Goal: Task Accomplishment & Management: Manage account settings

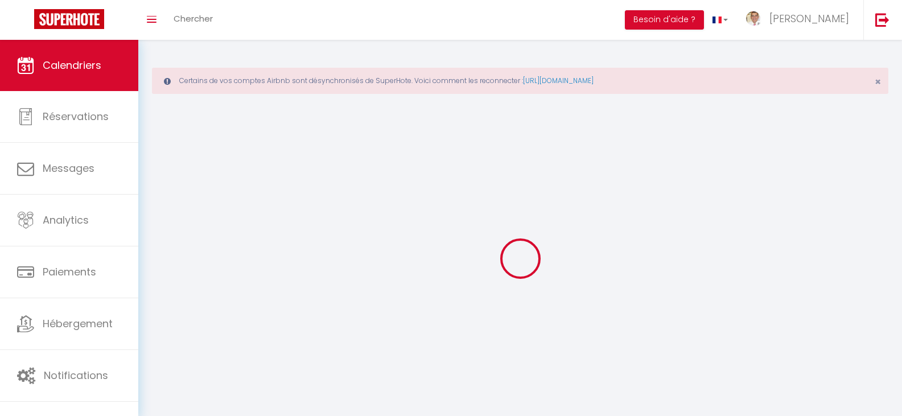
click at [691, 30] on li "Besoin d'aide ?" at bounding box center [664, 20] width 79 height 40
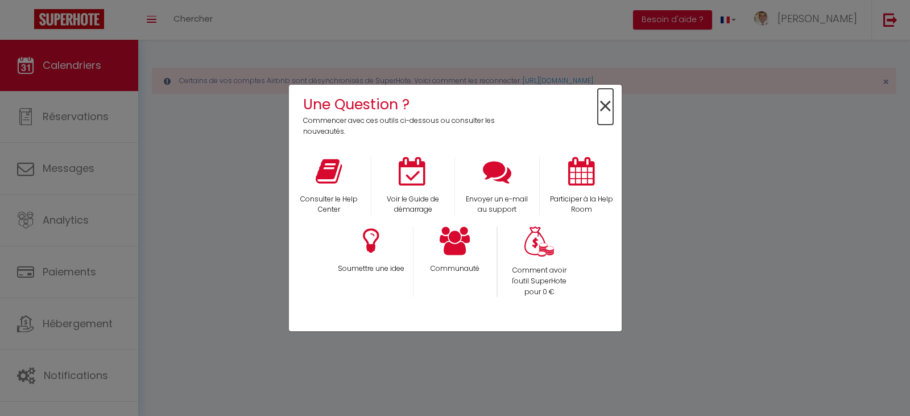
click at [607, 105] on span "×" at bounding box center [605, 107] width 15 height 36
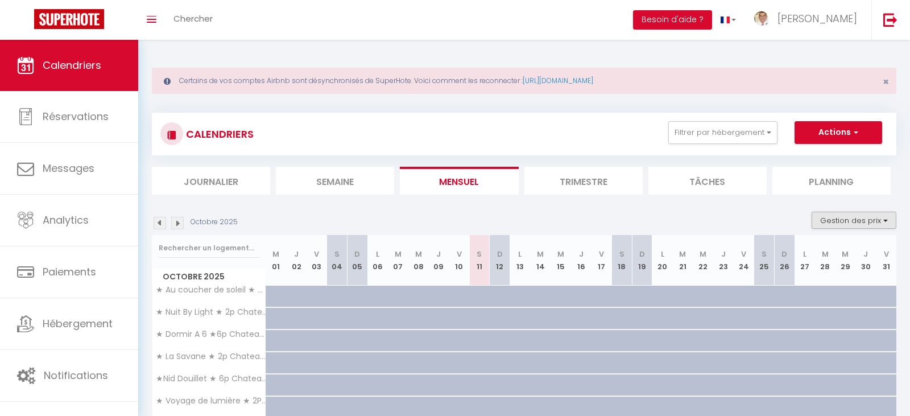
drag, startPoint x: 607, startPoint y: 105, endPoint x: 847, endPoint y: 213, distance: 263.3
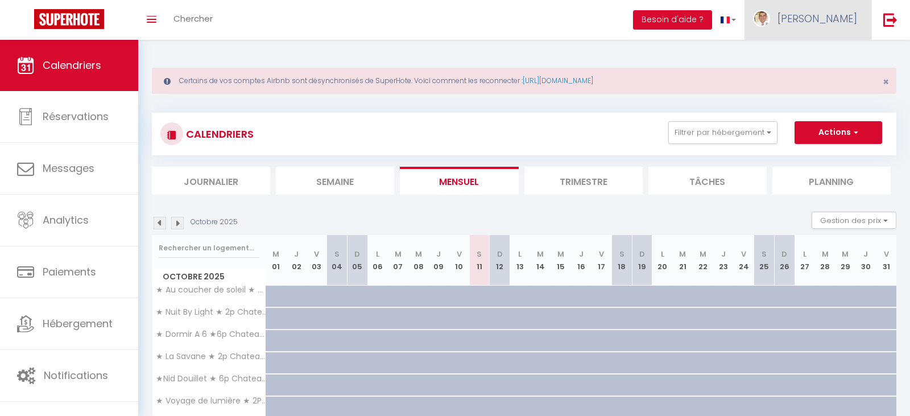
click at [770, 18] on img at bounding box center [761, 18] width 17 height 17
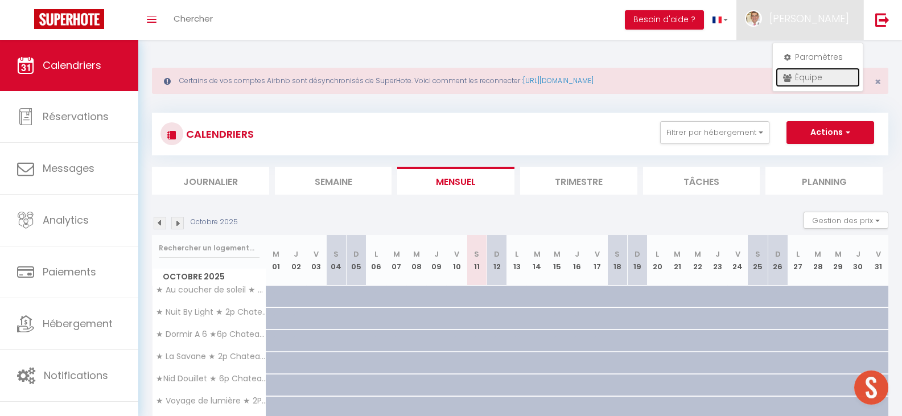
drag, startPoint x: 797, startPoint y: 64, endPoint x: 806, endPoint y: 78, distance: 16.4
click at [806, 78] on link "Équipe" at bounding box center [818, 77] width 84 height 19
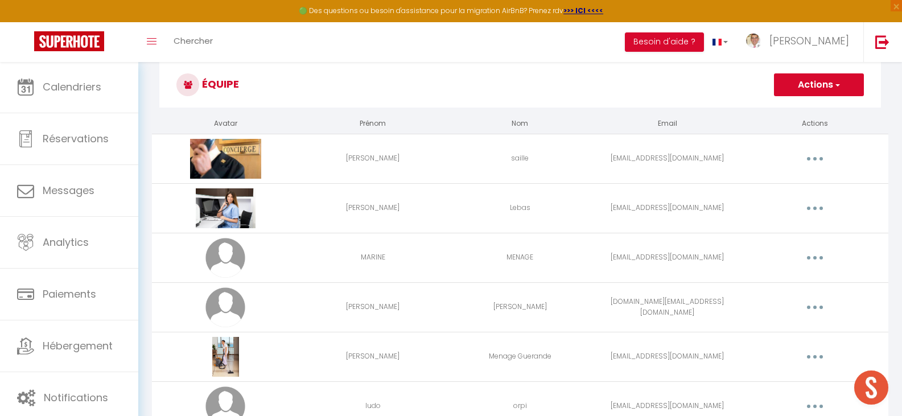
scroll to position [64, 0]
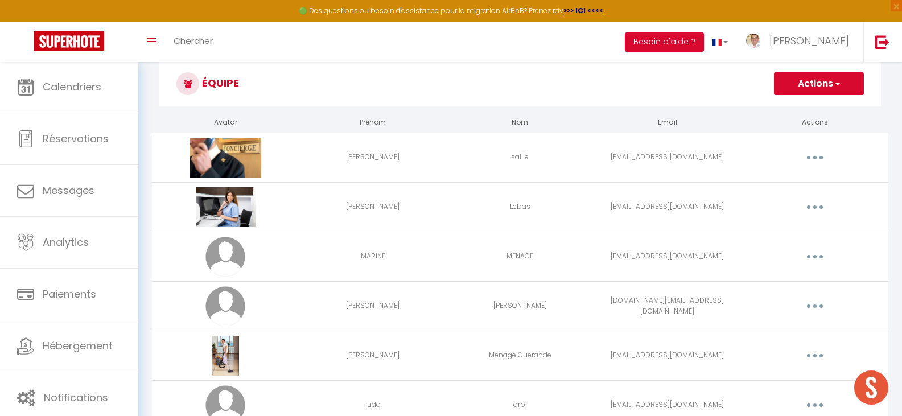
click at [814, 156] on icon "button" at bounding box center [814, 157] width 3 height 3
click at [767, 183] on link "Editer" at bounding box center [785, 183] width 84 height 19
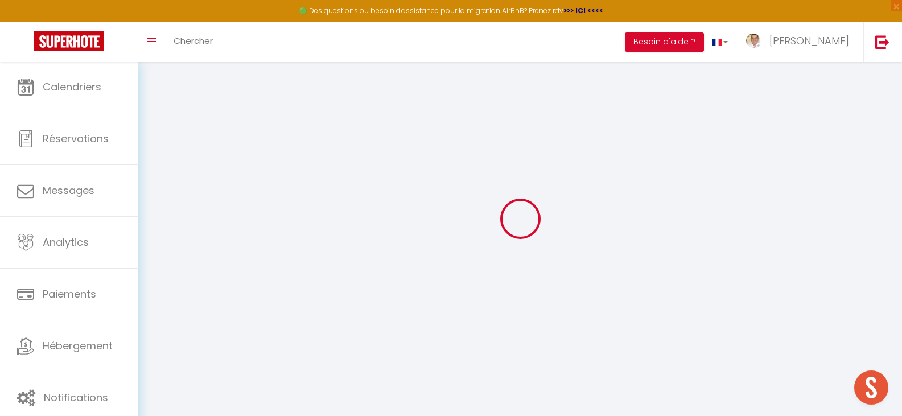
scroll to position [61, 0]
select select
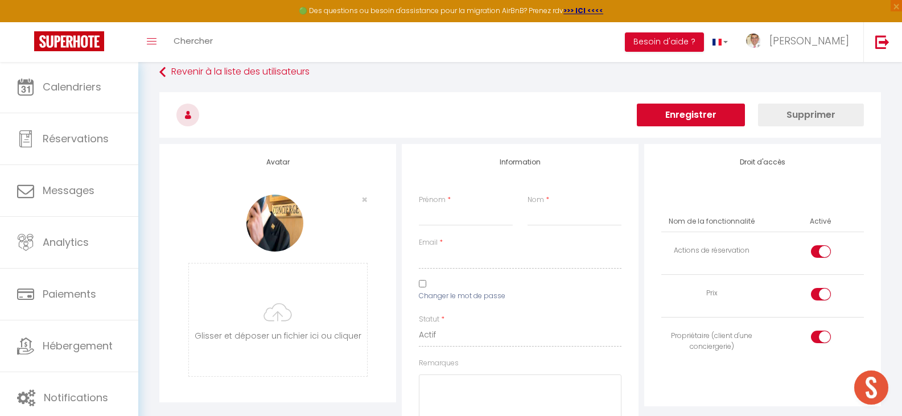
type input "jeremy"
type input "saille"
type input "[EMAIL_ADDRESS][DOMAIN_NAME]"
type textarea "https://app.superhote.com/#/connect/LzCMxeCpI0"
checkbox input "true"
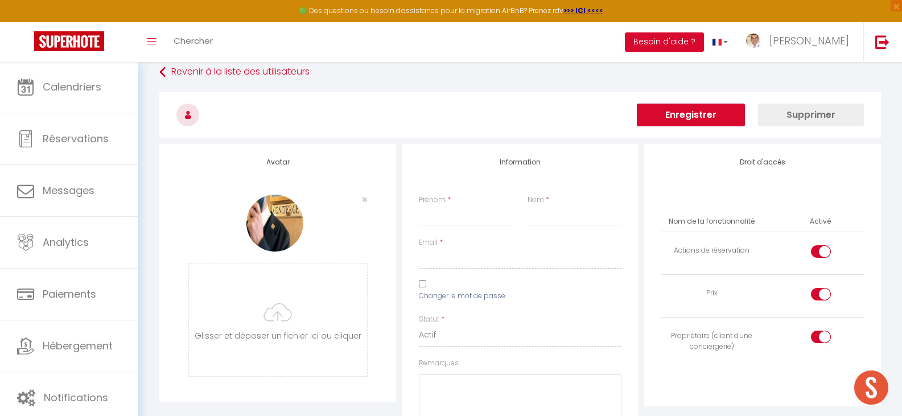
checkbox input "true"
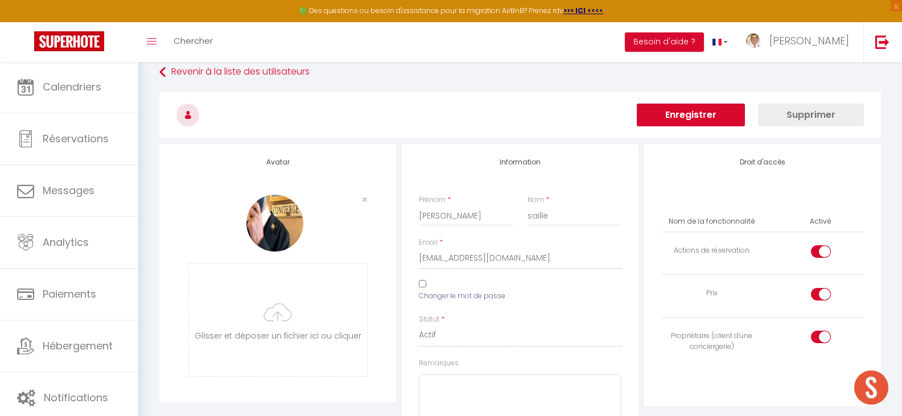
checkbox input "true"
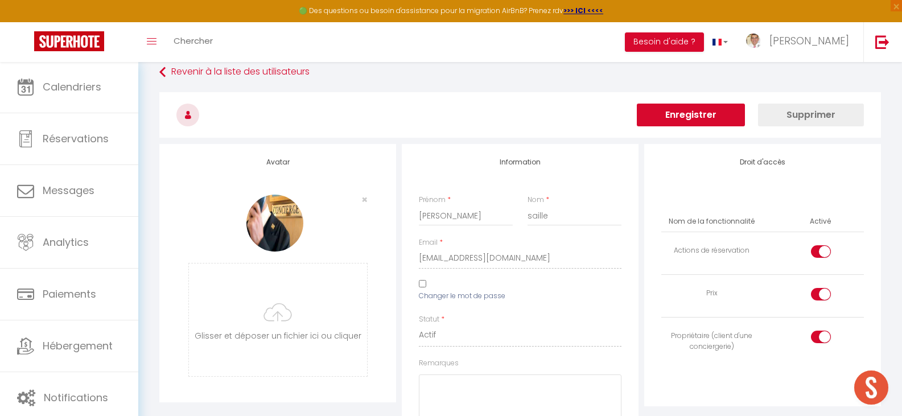
checkbox input "true"
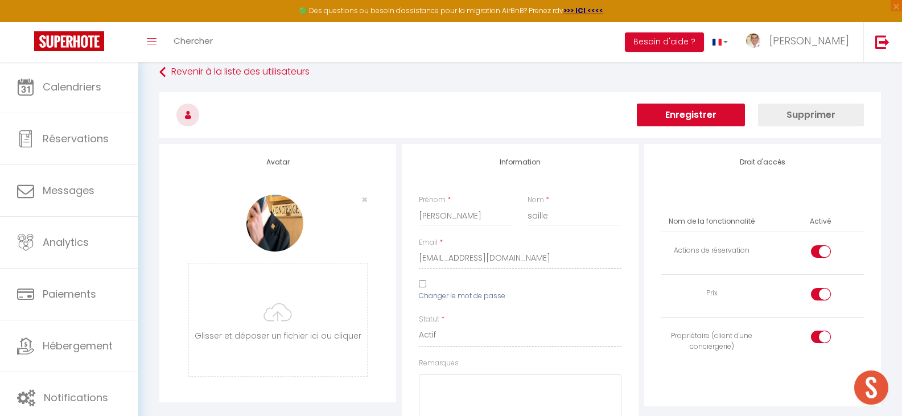
checkbox input "true"
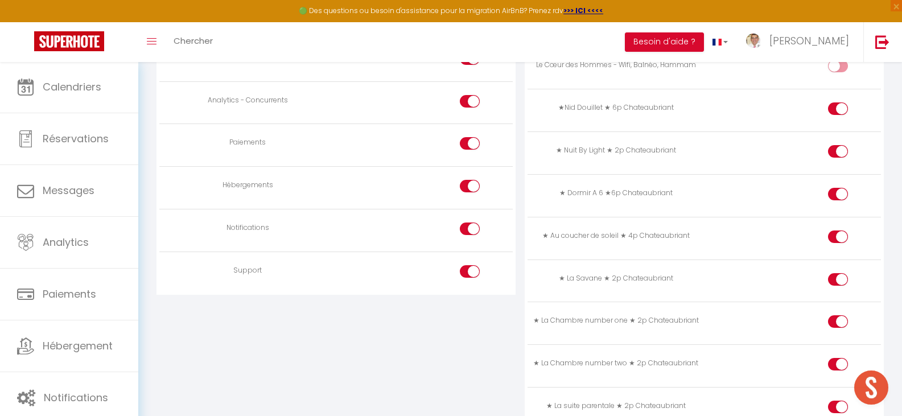
scroll to position [1153, 0]
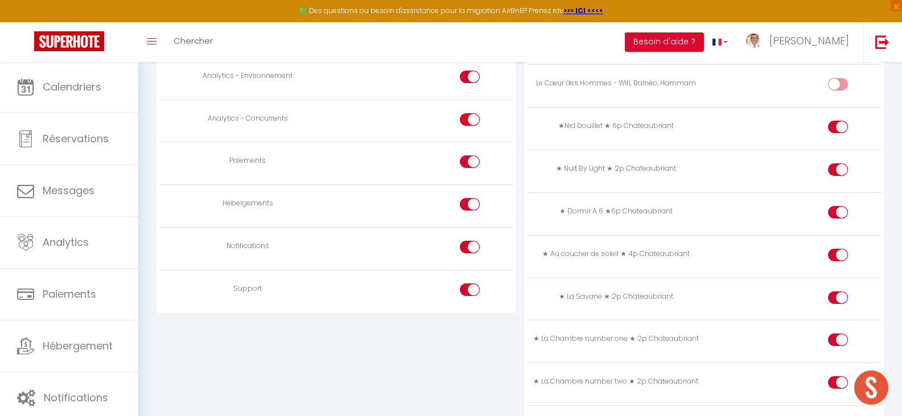
click at [199, 113] on div "Analytics - Concurrents" at bounding box center [247, 118] width 167 height 11
click at [222, 113] on div "Analytics - Concurrents" at bounding box center [247, 118] width 167 height 11
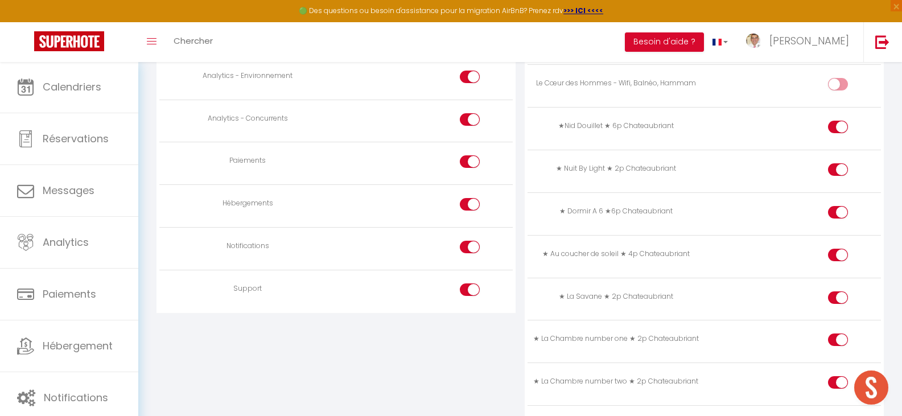
drag, startPoint x: 222, startPoint y: 104, endPoint x: 265, endPoint y: 108, distance: 42.9
click at [226, 113] on div "Analytics - Concurrents" at bounding box center [247, 118] width 167 height 11
click at [463, 155] on div at bounding box center [470, 161] width 20 height 13
click at [469, 155] on input "checkbox" at bounding box center [479, 163] width 20 height 17
click at [463, 155] on div at bounding box center [470, 161] width 20 height 13
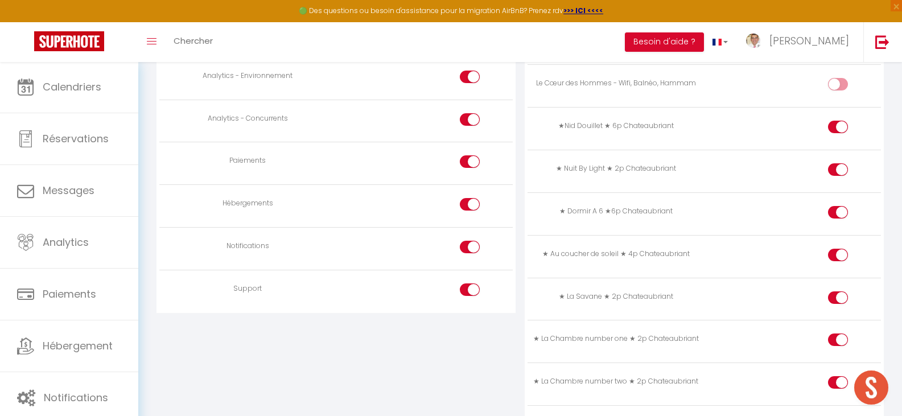
click at [469, 155] on input "checkbox" at bounding box center [479, 163] width 20 height 17
click at [463, 155] on div at bounding box center [470, 161] width 20 height 13
click at [469, 155] on input "checkbox" at bounding box center [479, 163] width 20 height 17
click at [463, 155] on div at bounding box center [470, 161] width 20 height 13
click at [469, 155] on input "checkbox" at bounding box center [479, 163] width 20 height 17
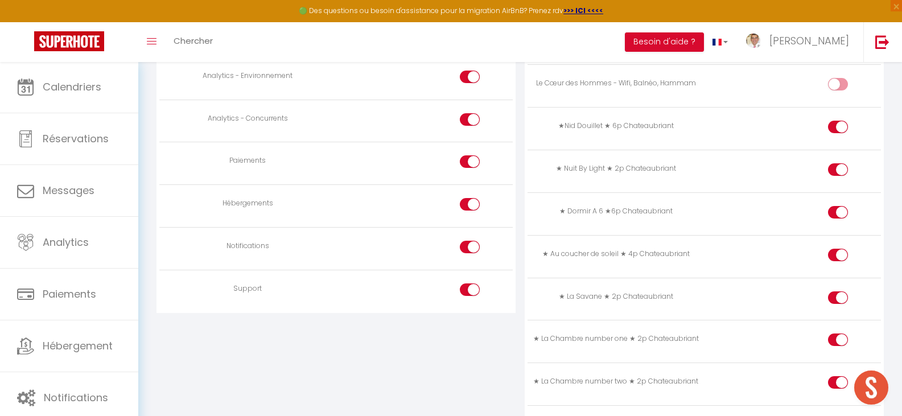
click at [463, 155] on div at bounding box center [470, 161] width 20 height 13
click at [469, 155] on input "checkbox" at bounding box center [479, 163] width 20 height 17
click at [547, 163] on div "★ Nuit By Light ★ 2p Chateaubriant" at bounding box center [615, 168] width 167 height 11
click at [551, 163] on div "★ Nuit By Light ★ 2p Chateaubriant" at bounding box center [615, 168] width 167 height 11
click at [552, 163] on div "★ Nuit By Light ★ 2p Chateaubriant" at bounding box center [615, 168] width 167 height 11
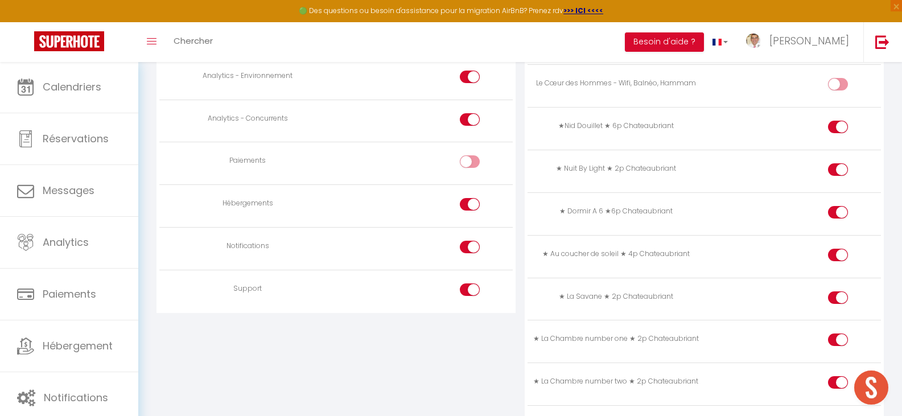
click at [552, 163] on div "★ Nuit By Light ★ 2p Chateaubriant" at bounding box center [615, 168] width 167 height 11
click at [470, 155] on input "checkbox" at bounding box center [479, 163] width 20 height 17
checkbox input "true"
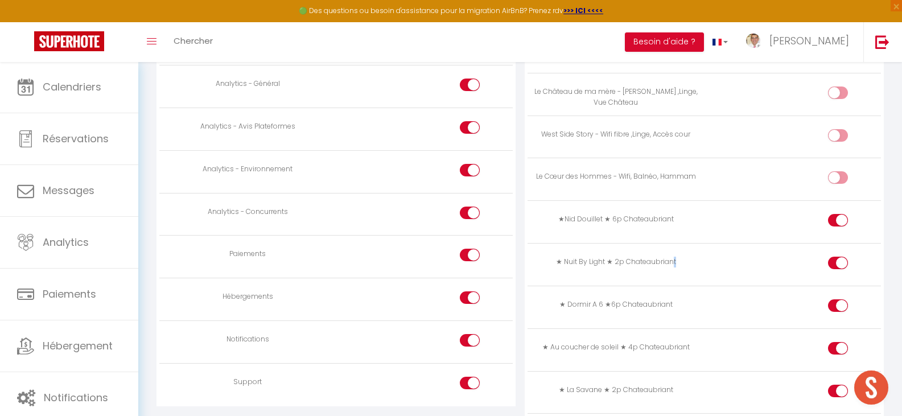
scroll to position [1066, 0]
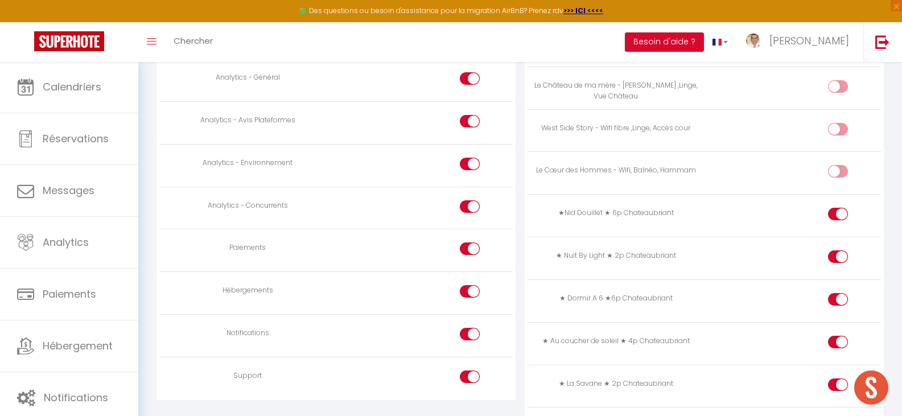
click at [829, 208] on div at bounding box center [838, 214] width 20 height 13
click at [838, 208] on input "checkbox" at bounding box center [848, 216] width 20 height 17
checkbox input "false"
click at [834, 250] on div at bounding box center [838, 256] width 20 height 13
click at [838, 250] on input "checkbox" at bounding box center [848, 258] width 20 height 17
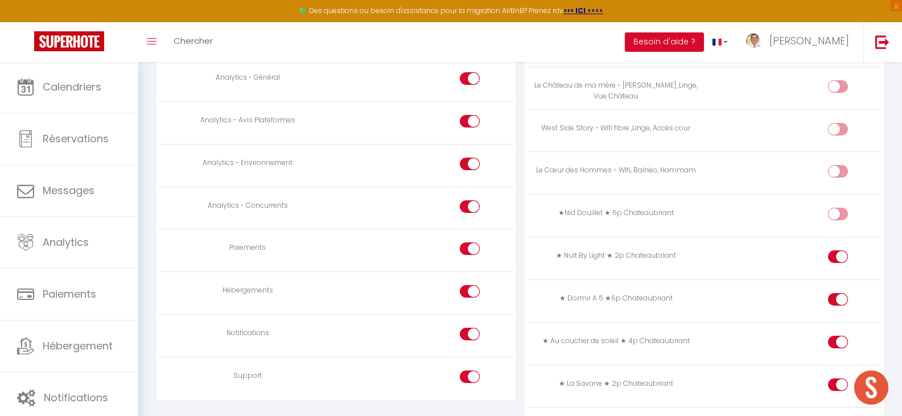
checkbox input "false"
click at [837, 293] on div at bounding box center [838, 299] width 20 height 13
click at [838, 293] on input "checkbox" at bounding box center [848, 301] width 20 height 17
checkbox input "false"
click at [837, 336] on div at bounding box center [838, 342] width 20 height 13
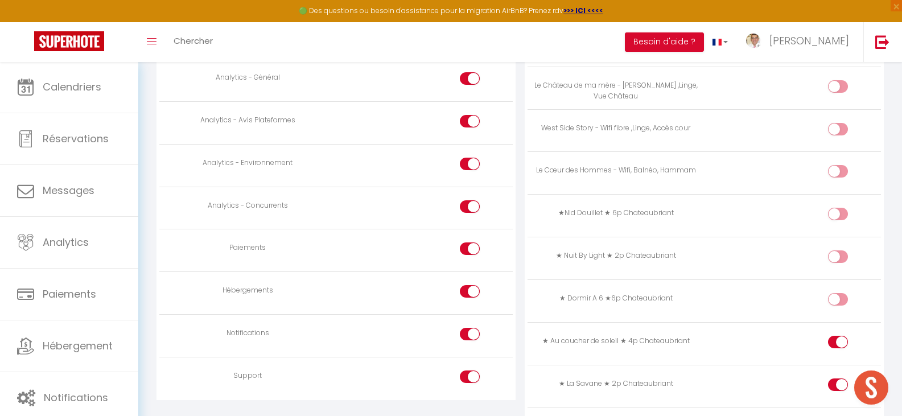
click at [838, 336] on input "checkbox" at bounding box center [848, 344] width 20 height 17
checkbox input "false"
click at [836, 378] on div at bounding box center [838, 384] width 20 height 13
click at [838, 378] on input "checkbox" at bounding box center [848, 386] width 20 height 17
checkbox input "false"
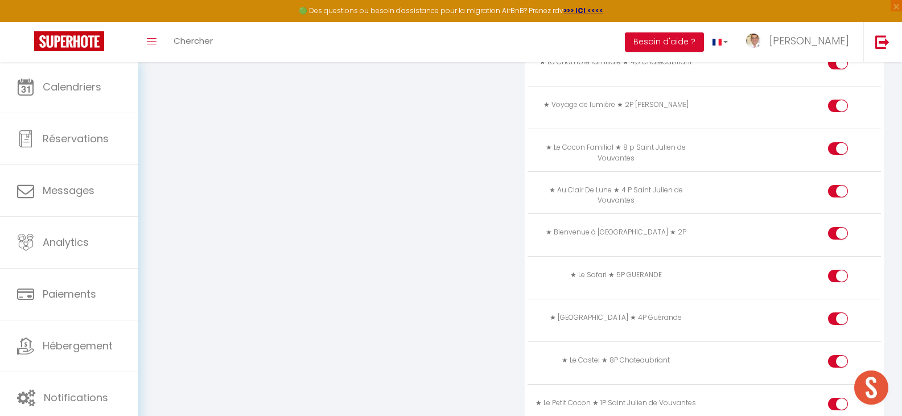
scroll to position [1560, 0]
click at [836, 267] on div at bounding box center [838, 273] width 20 height 13
click at [838, 267] on input "checkbox" at bounding box center [848, 275] width 20 height 17
checkbox input "false"
click at [838, 310] on input "checkbox" at bounding box center [848, 318] width 20 height 17
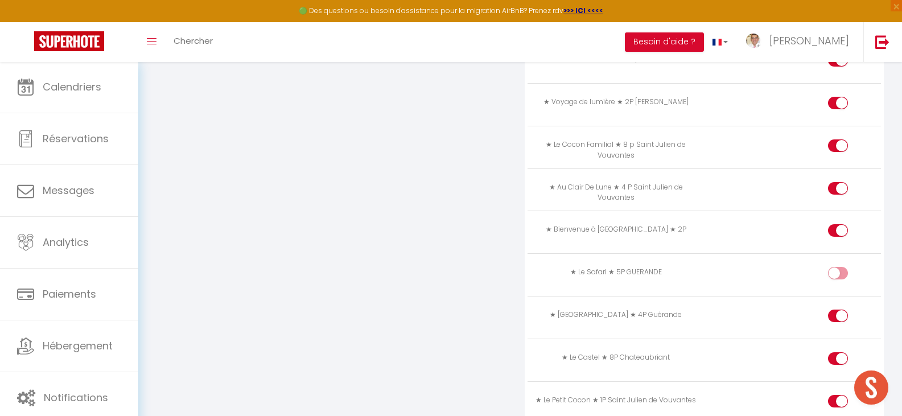
checkbox input "false"
drag, startPoint x: 901, startPoint y: 339, endPoint x: 901, endPoint y: 367, distance: 27.9
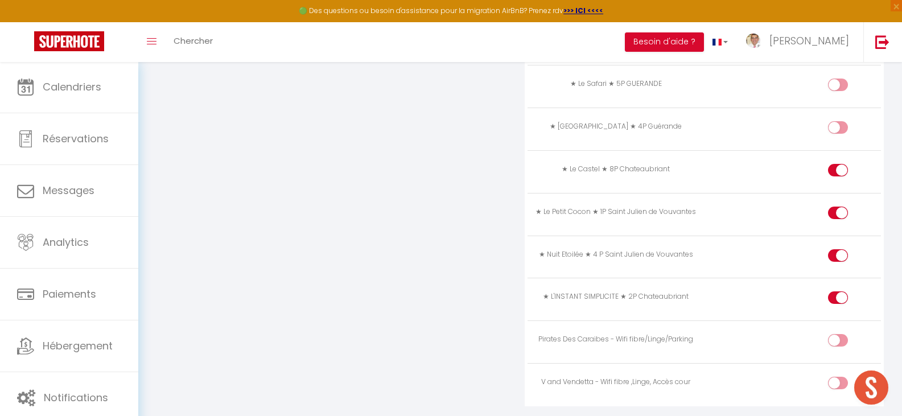
scroll to position [1754, 0]
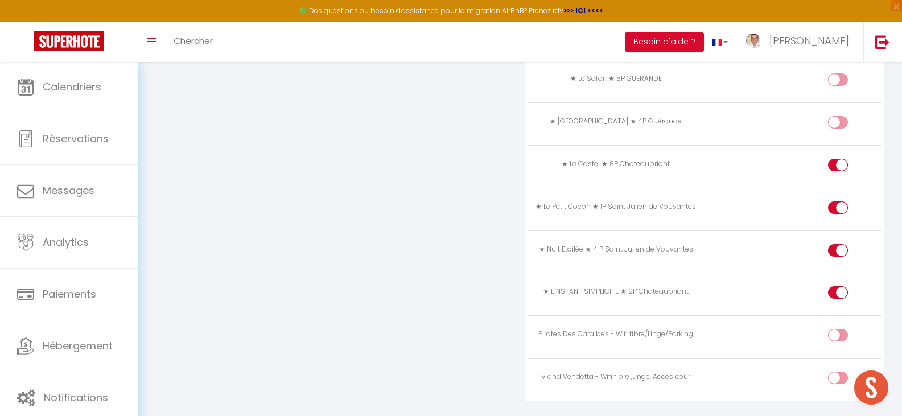
click at [840, 286] on input "checkbox" at bounding box center [848, 294] width 20 height 17
checkbox input "false"
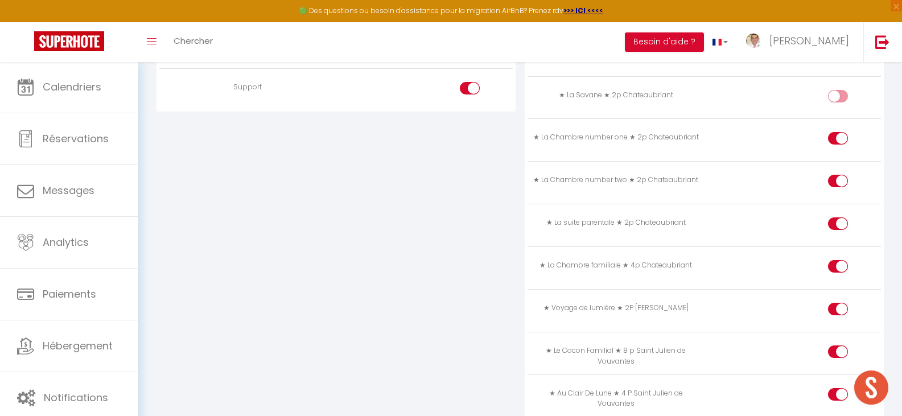
scroll to position [1370, 0]
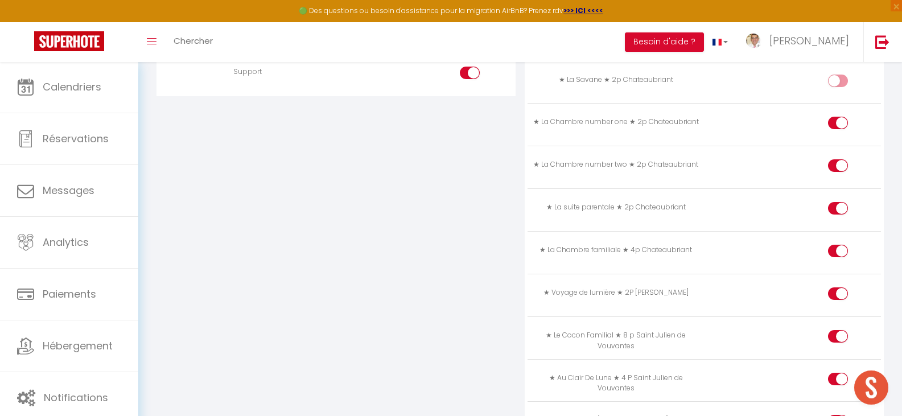
click at [835, 287] on div at bounding box center [838, 293] width 20 height 13
click at [838, 287] on input "checkbox" at bounding box center [848, 295] width 20 height 17
checkbox input "false"
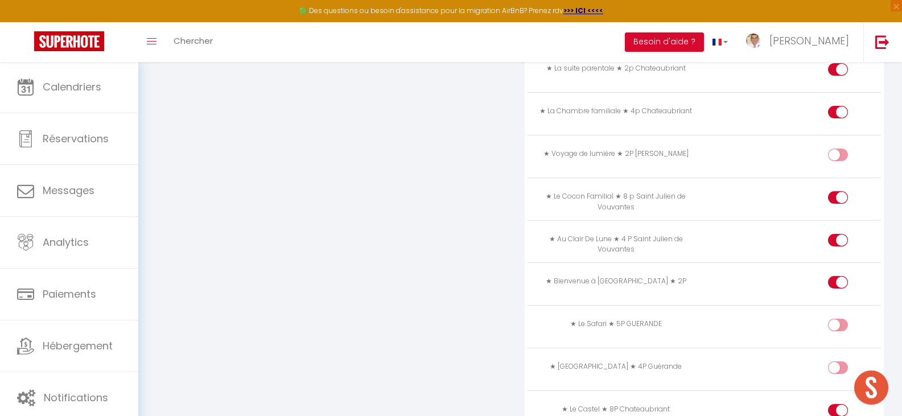
scroll to position [1512, 0]
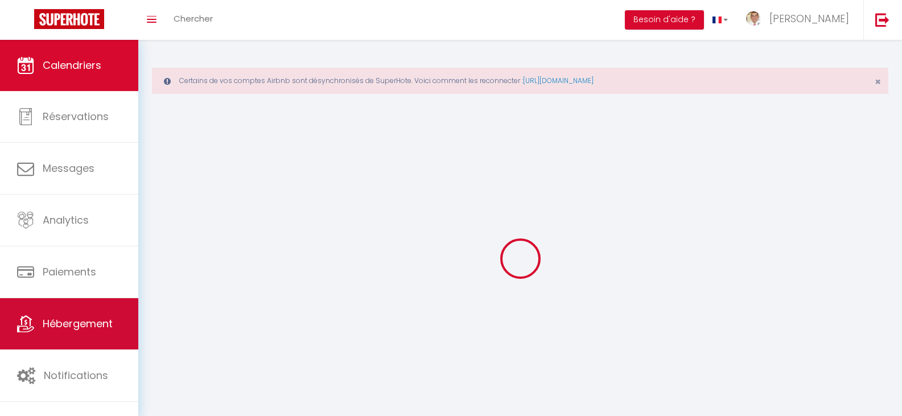
click at [73, 321] on span "Hébergement" at bounding box center [78, 323] width 70 height 14
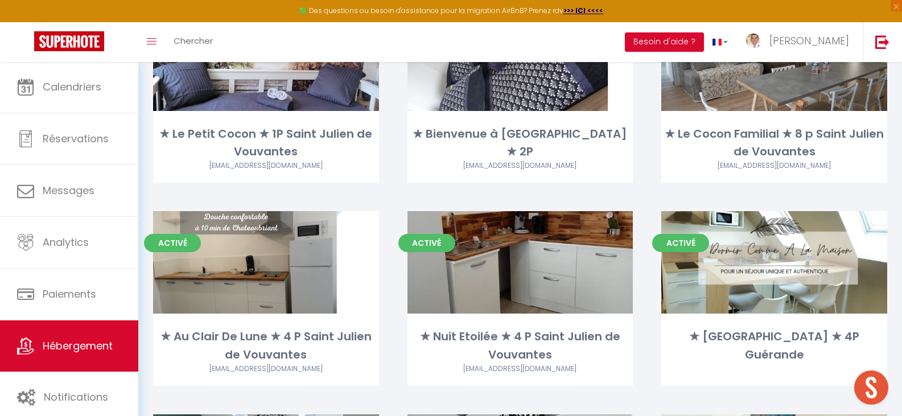
scroll to position [1005, 0]
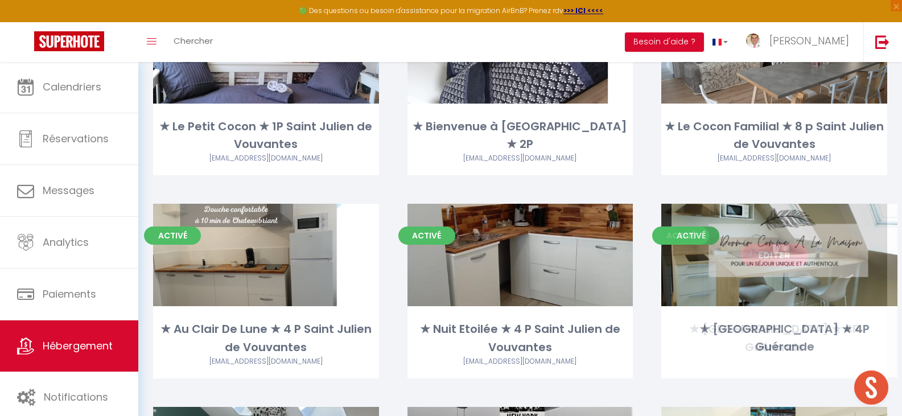
drag, startPoint x: 706, startPoint y: 259, endPoint x: 734, endPoint y: 260, distance: 27.9
click at [724, 267] on div "Editer" at bounding box center [774, 255] width 226 height 102
drag, startPoint x: 734, startPoint y: 260, endPoint x: 749, endPoint y: 258, distance: 14.9
click at [749, 259] on div "Editer" at bounding box center [774, 255] width 226 height 102
click at [749, 258] on link "Editer" at bounding box center [774, 255] width 68 height 23
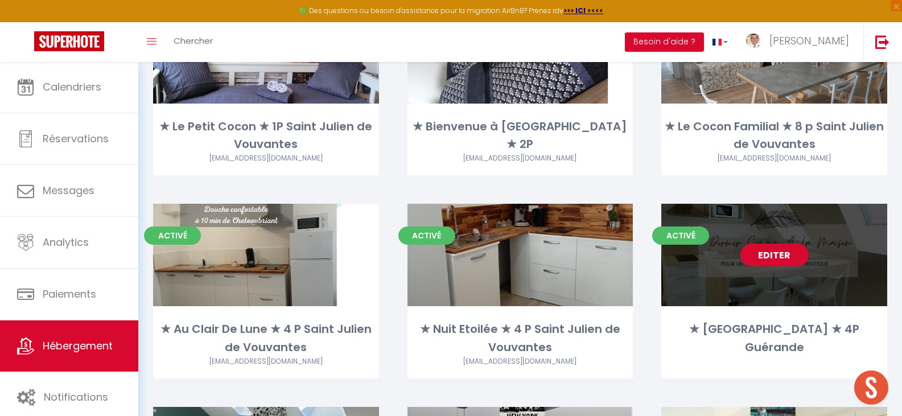
click at [749, 258] on link "Editer" at bounding box center [774, 255] width 68 height 23
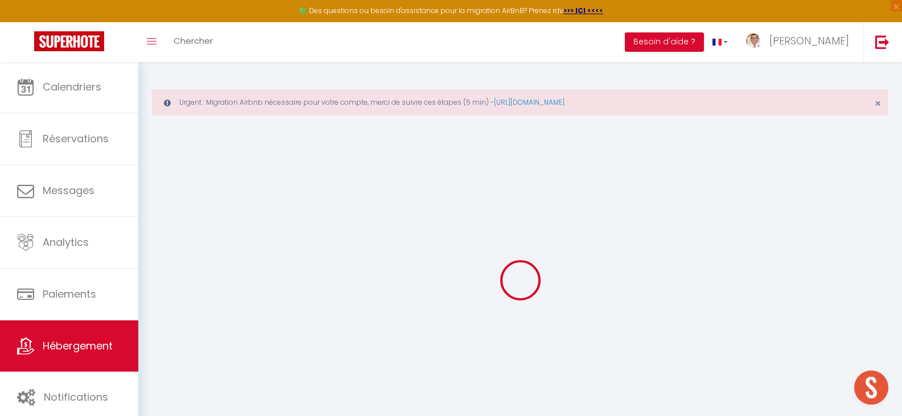
select select "17:00"
select select "23:45"
select select "11:00"
select select "30"
select select "120"
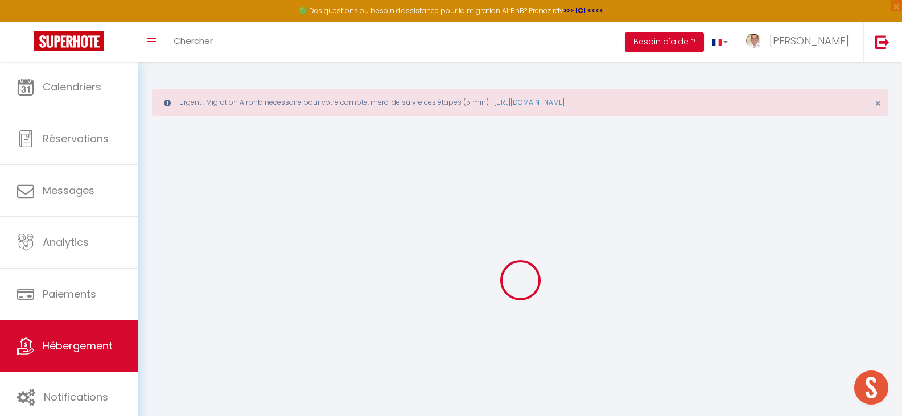
checkbox input "true"
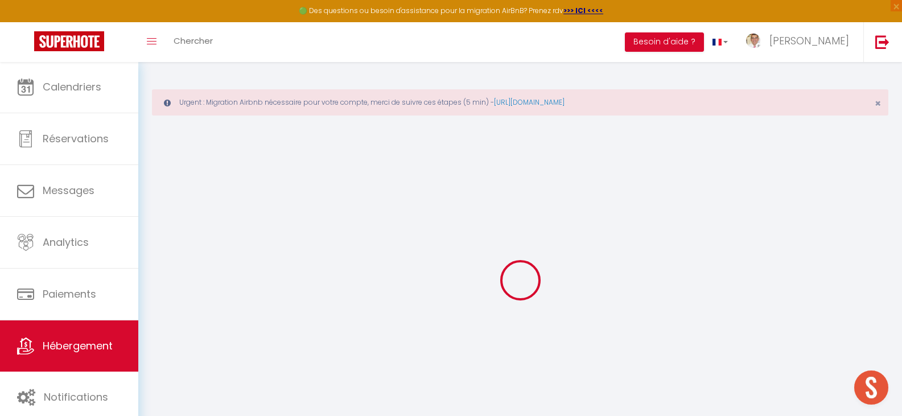
checkbox input "true"
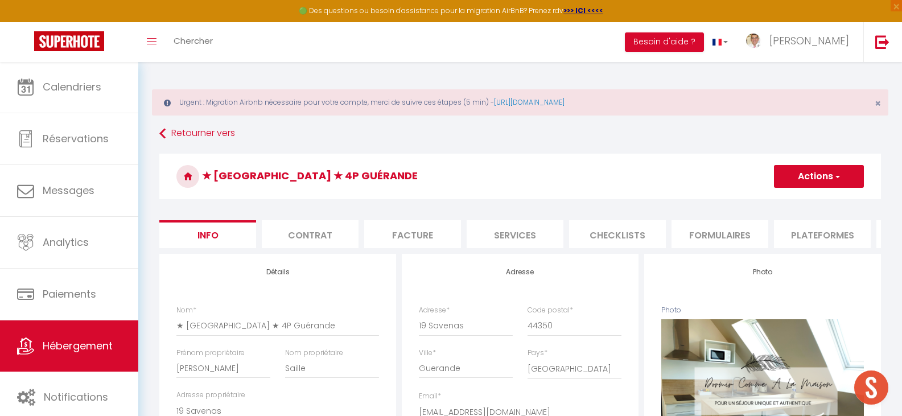
checkbox input "true"
click at [815, 182] on button "Actions" at bounding box center [819, 176] width 90 height 23
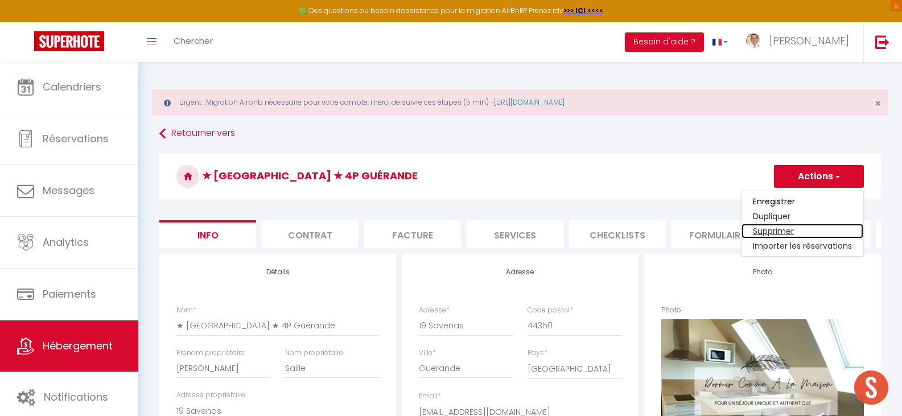
click at [795, 231] on link "Supprimer" at bounding box center [802, 231] width 122 height 15
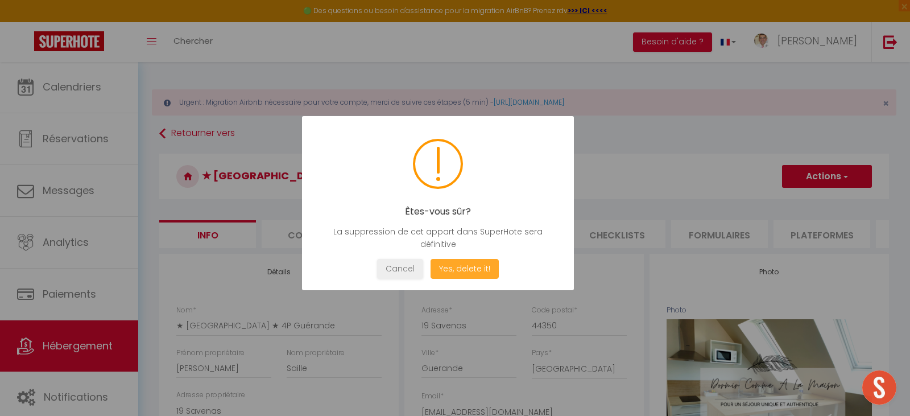
click at [443, 270] on button "Yes, delete it!" at bounding box center [465, 269] width 68 height 20
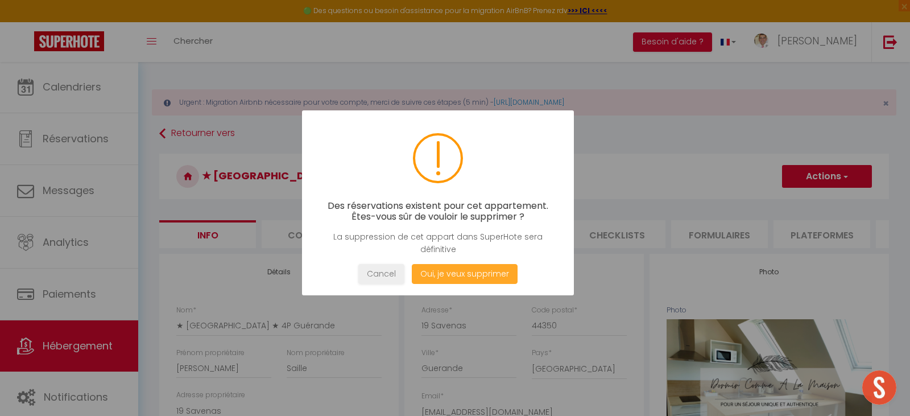
click at [443, 270] on button "Oui, je veux supprimer" at bounding box center [465, 274] width 106 height 20
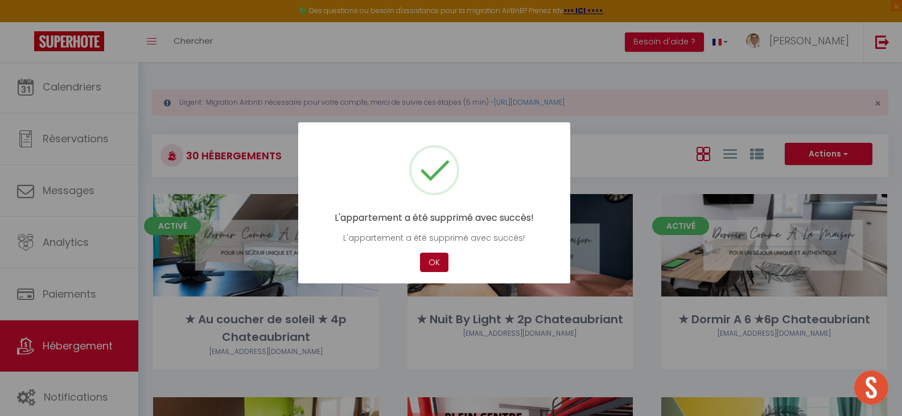
click at [444, 270] on button "OK" at bounding box center [434, 263] width 28 height 20
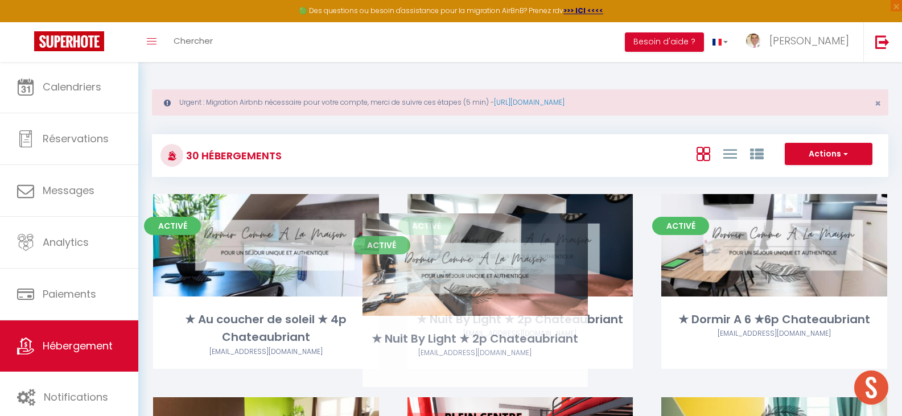
drag, startPoint x: 451, startPoint y: 270, endPoint x: 406, endPoint y: 290, distance: 49.2
click at [406, 290] on div "Activé Editer ★ Nuit By Light ★ 2p Chateaubriant [EMAIL_ADDRESS][DOMAIN_NAME]" at bounding box center [520, 295] width 254 height 203
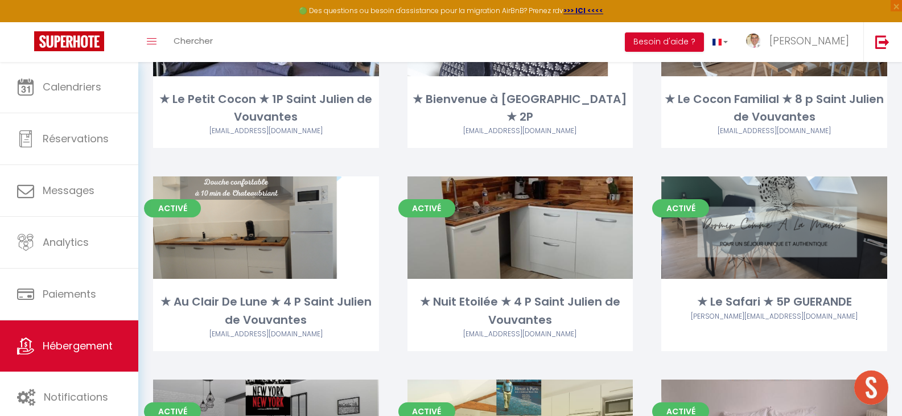
scroll to position [1042, 0]
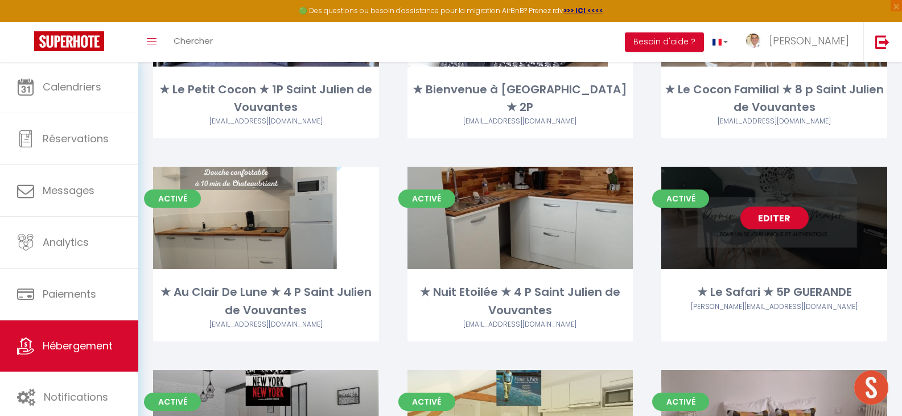
click at [769, 208] on link "Editer" at bounding box center [774, 218] width 68 height 23
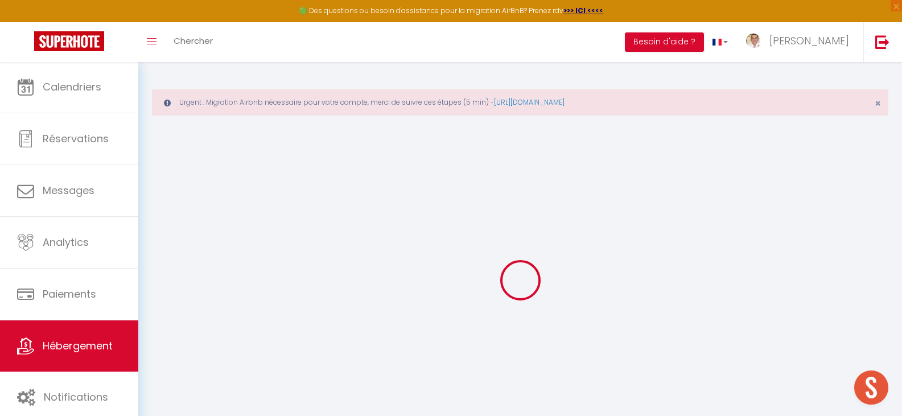
click at [865, 158] on div at bounding box center [520, 280] width 736 height 314
select select
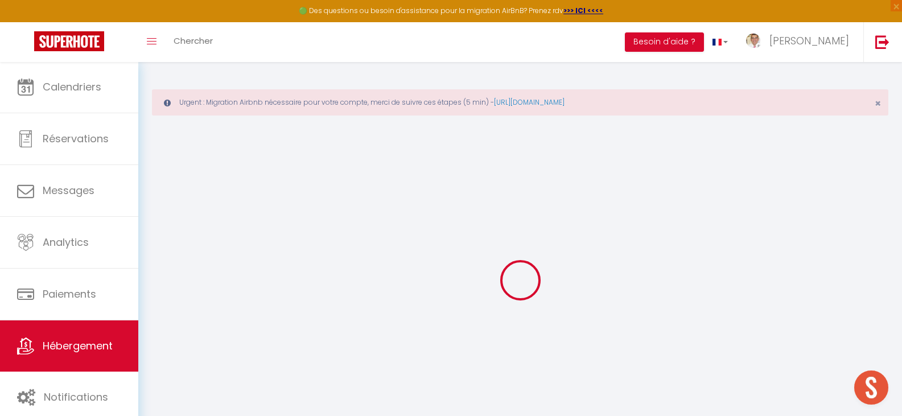
select select
checkbox input "true"
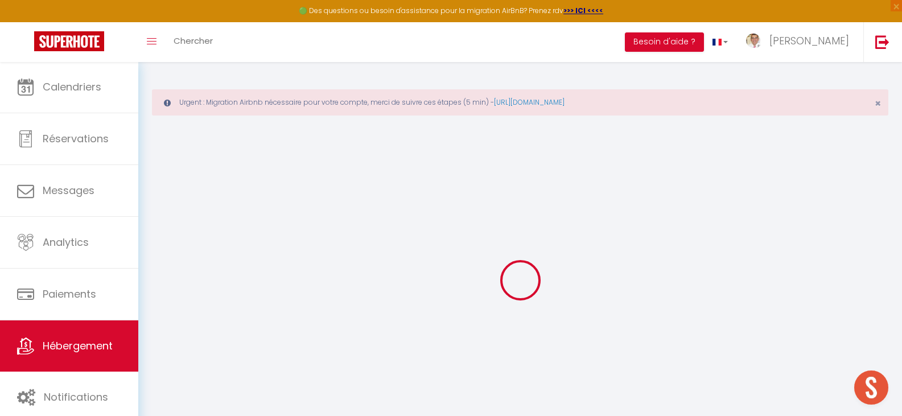
select select
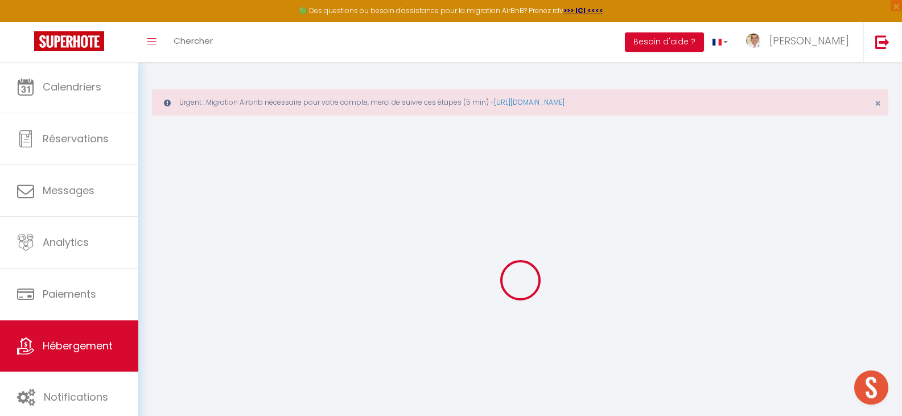
checkbox input "true"
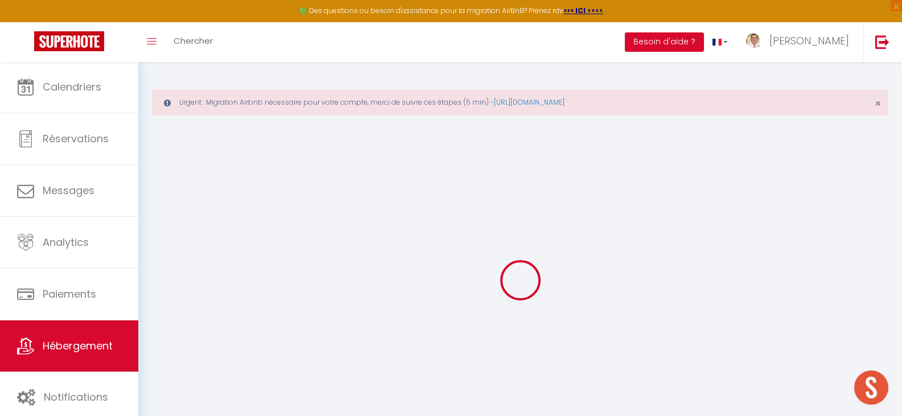
checkbox input "true"
select select "17:00"
select select "23:45"
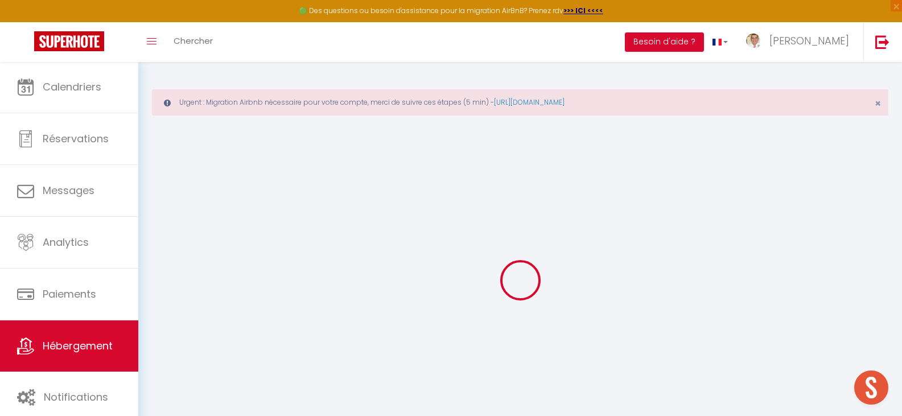
select select "11:00"
select select "30"
select select "120"
checkbox input "true"
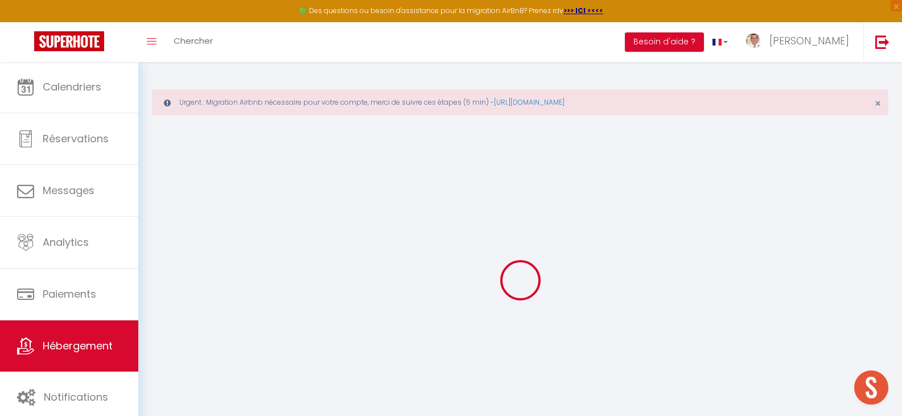
checkbox input "true"
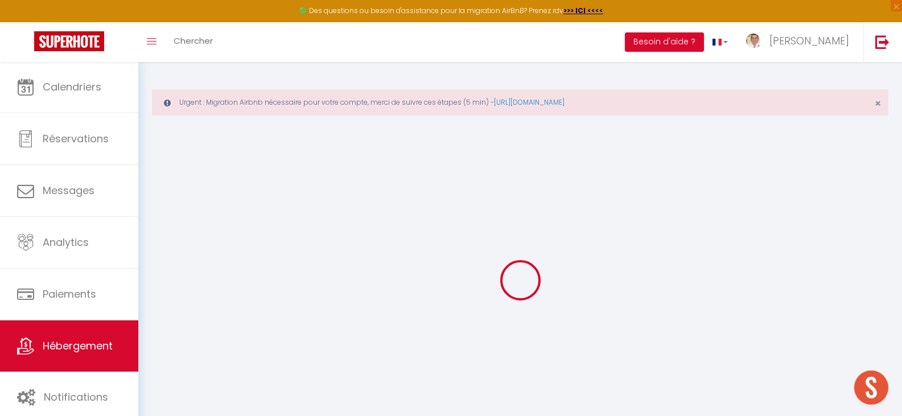
checkbox input "true"
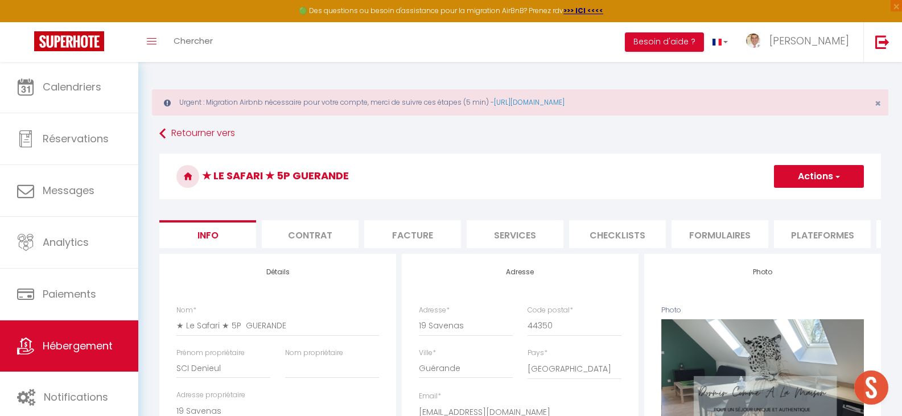
click at [828, 178] on button "Actions" at bounding box center [819, 176] width 90 height 23
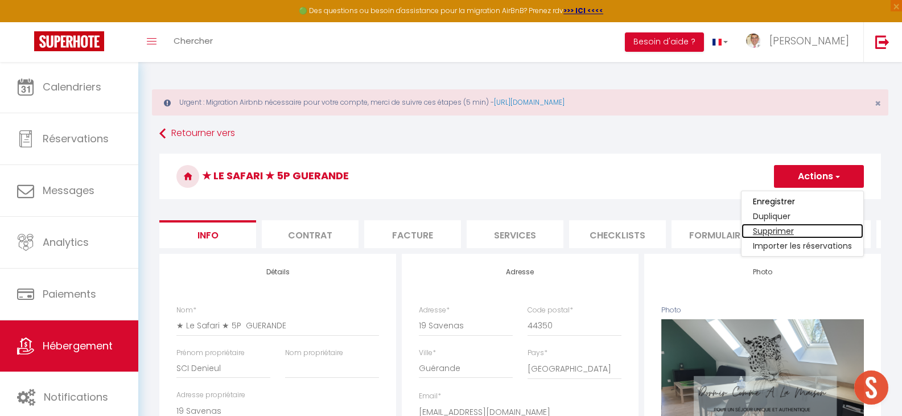
click at [791, 234] on link "Supprimer" at bounding box center [802, 231] width 122 height 15
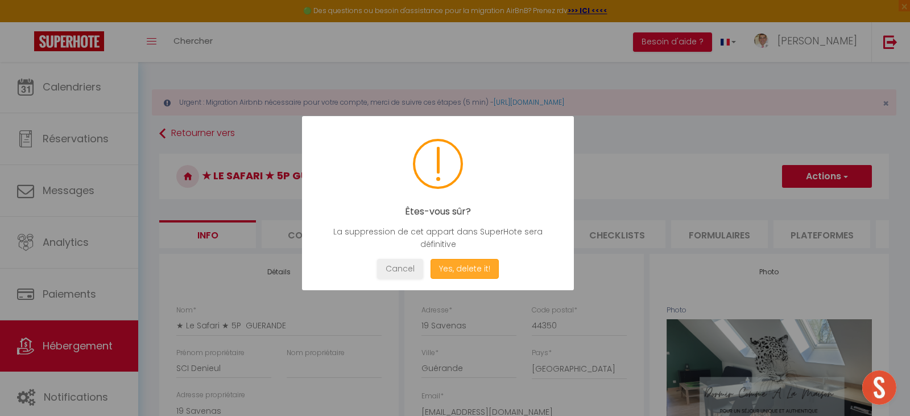
click at [453, 270] on button "Yes, delete it!" at bounding box center [465, 269] width 68 height 20
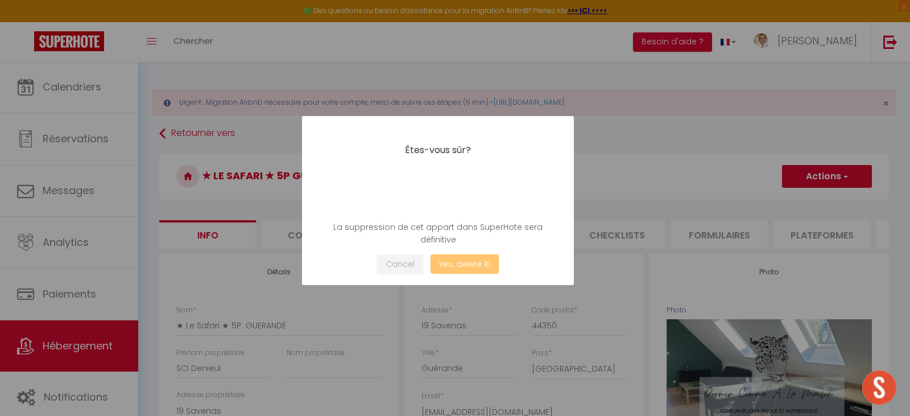
click at [453, 270] on button "Yes, delete it!" at bounding box center [465, 264] width 68 height 20
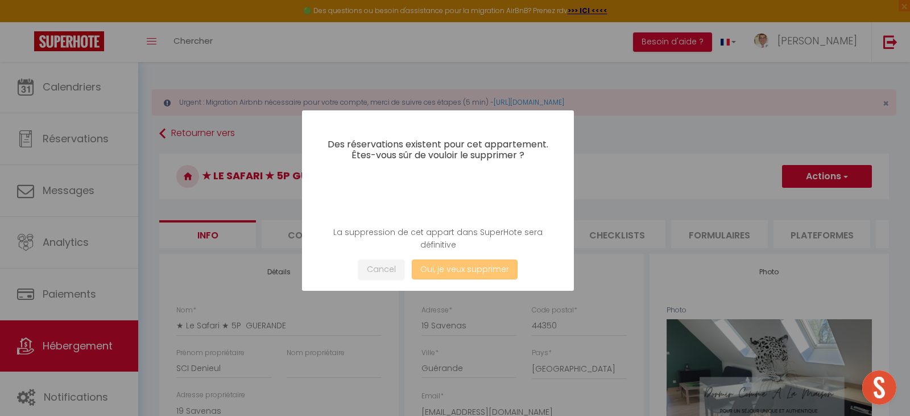
click at [453, 270] on button "Oui, je veux supprimer" at bounding box center [465, 269] width 106 height 20
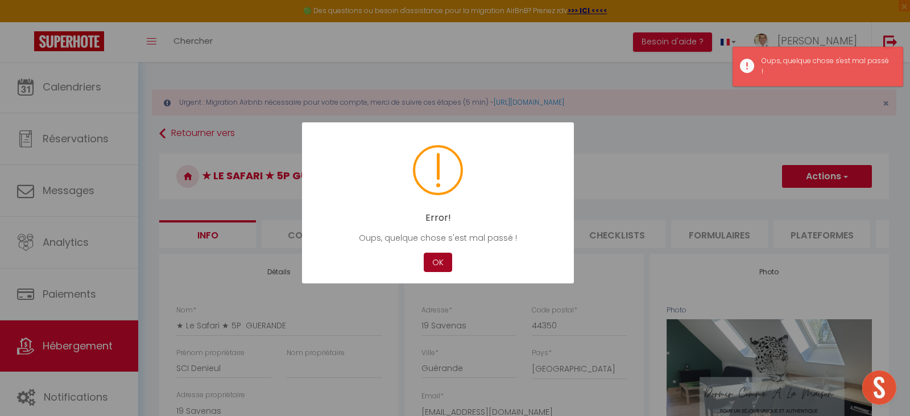
click at [434, 259] on button "OK" at bounding box center [438, 263] width 28 height 20
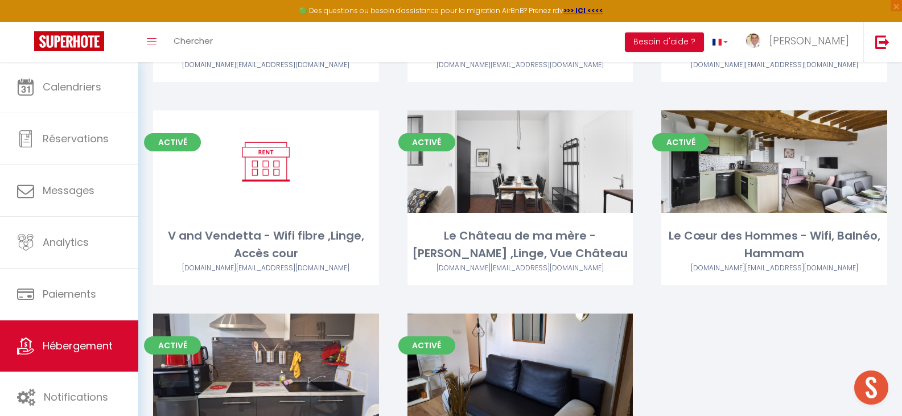
scroll to position [1801, 0]
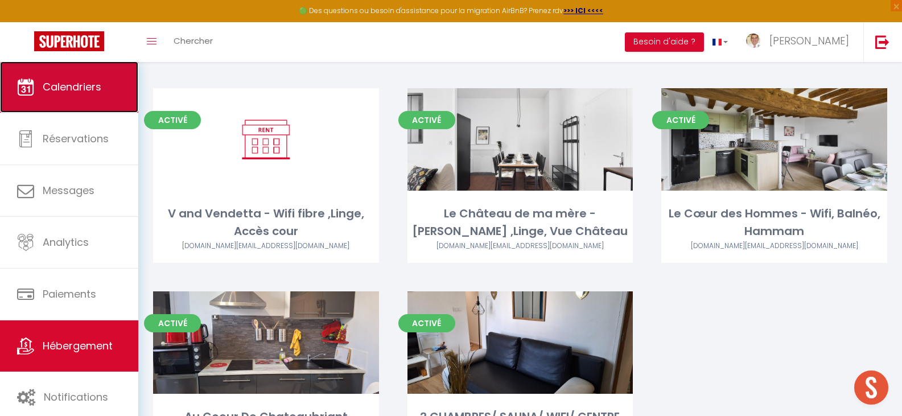
click at [64, 83] on span "Calendriers" at bounding box center [72, 87] width 59 height 14
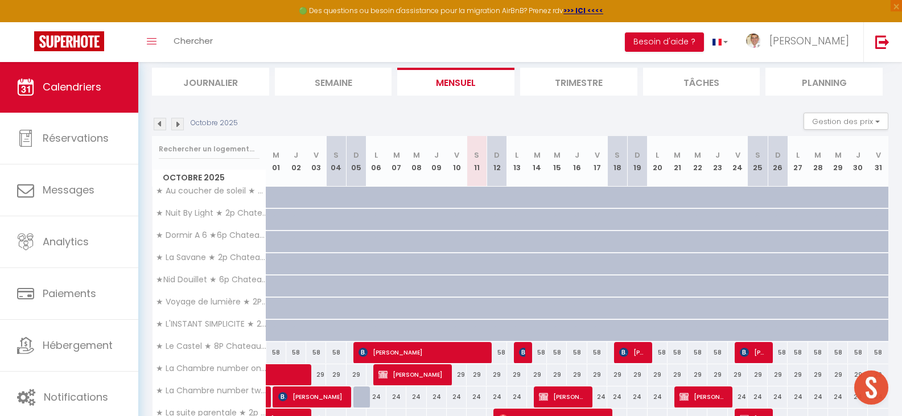
scroll to position [94, 0]
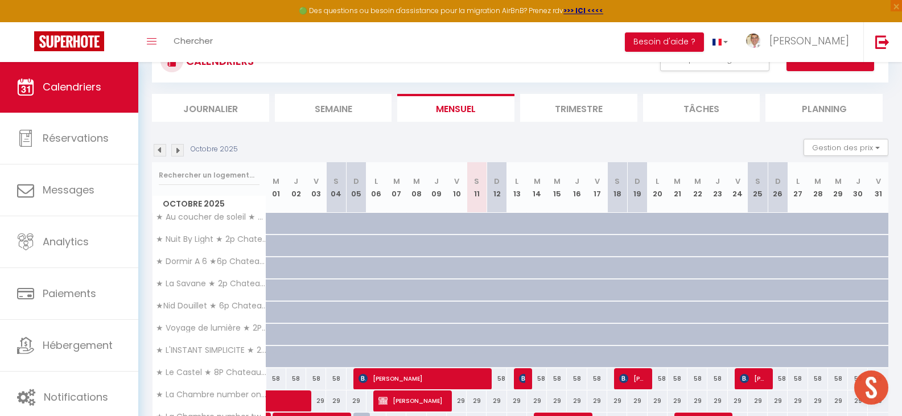
click at [870, 167] on th "V 31" at bounding box center [878, 187] width 20 height 51
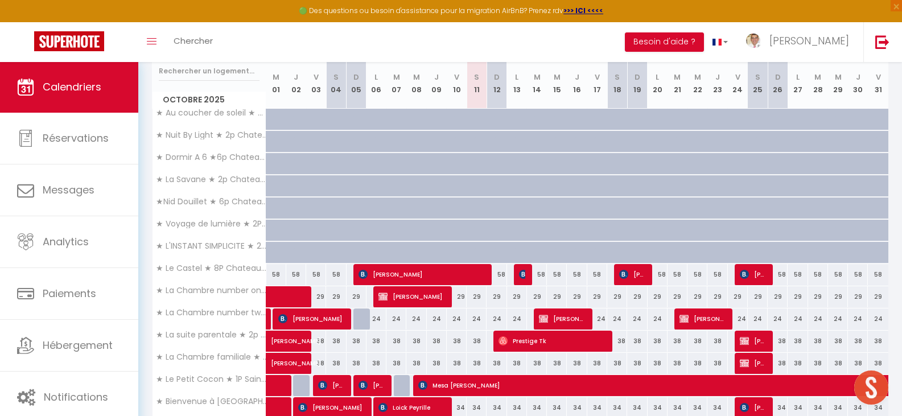
scroll to position [204, 0]
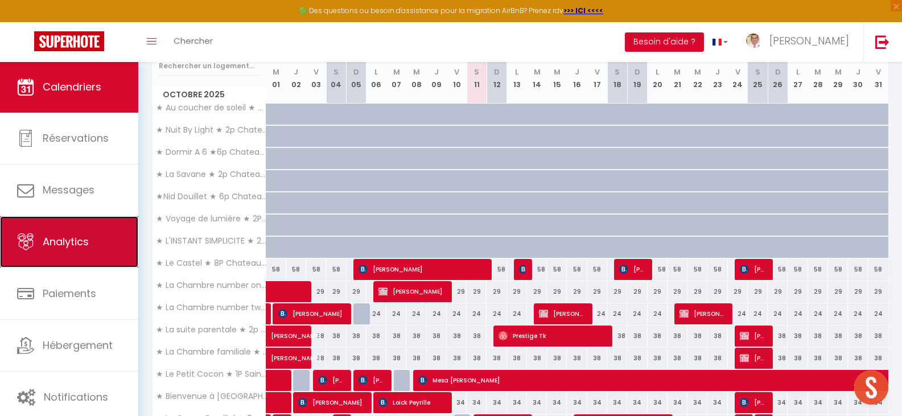
click at [71, 243] on span "Analytics" at bounding box center [66, 241] width 46 height 14
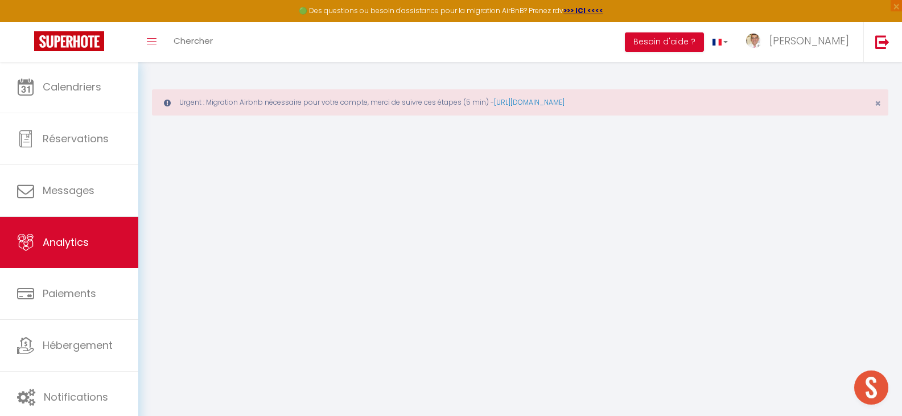
select select "2025"
select select "10"
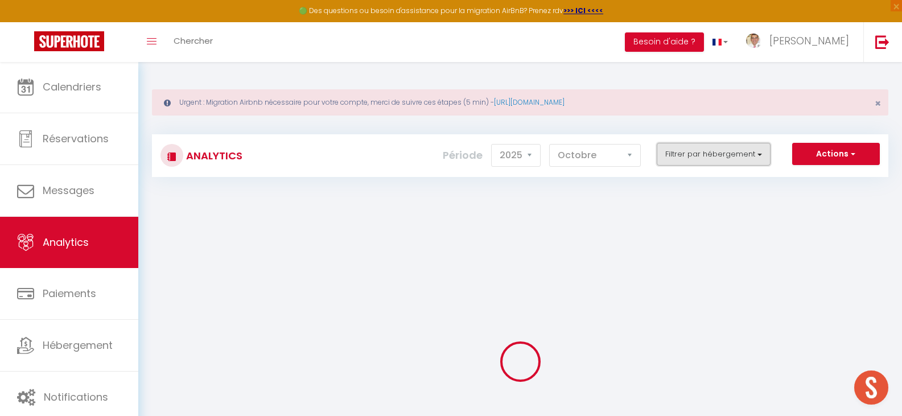
click at [741, 159] on button "Filtrer par hébergement" at bounding box center [714, 154] width 114 height 23
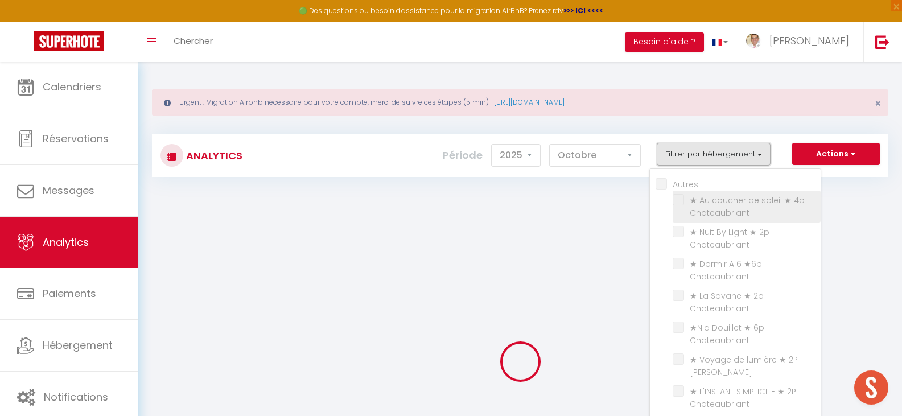
scroll to position [1, 0]
checkbox input "false"
checkbox Chateaubriant "false"
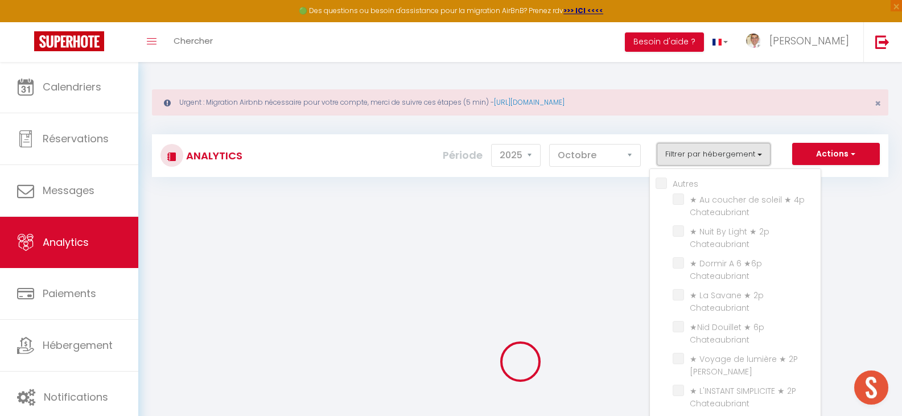
checkbox Chateaubriant "false"
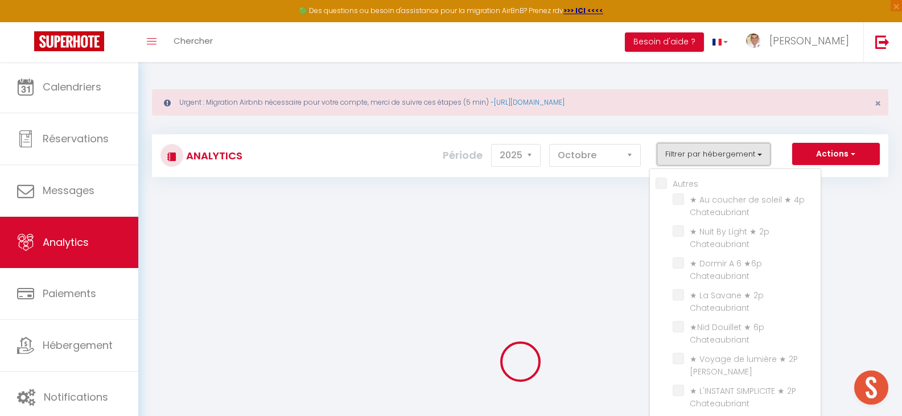
checkbox Chateaubriant "false"
checkbox Vouvantes "false"
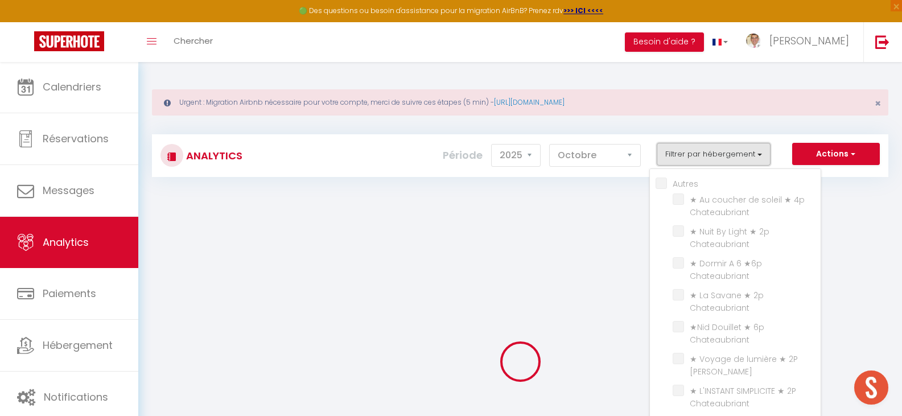
checkbox 2P "false"
checkbox Vouvantes "false"
checkbox fibre\/Linge\/Parking "false"
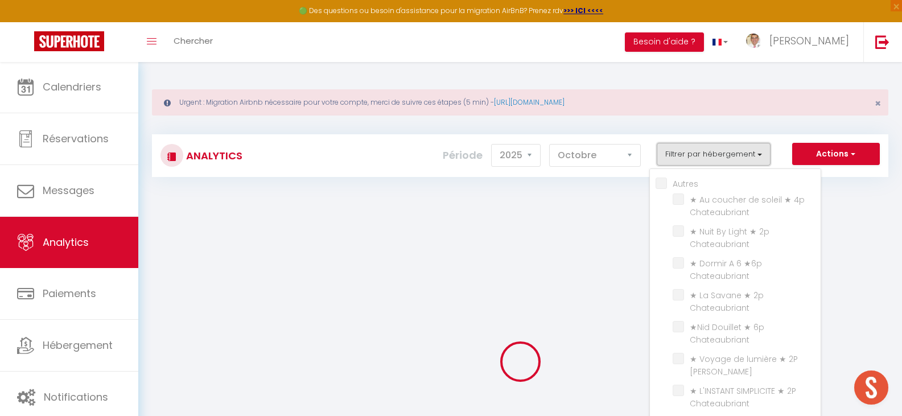
checkbox fibre\/Linge\/Parking "false"
checkbox Fibre\/Linge\/Parking "false"
checkbox fibre\/Linge\/Parking "false"
checkbox cour "false"
checkbox Cour "false"
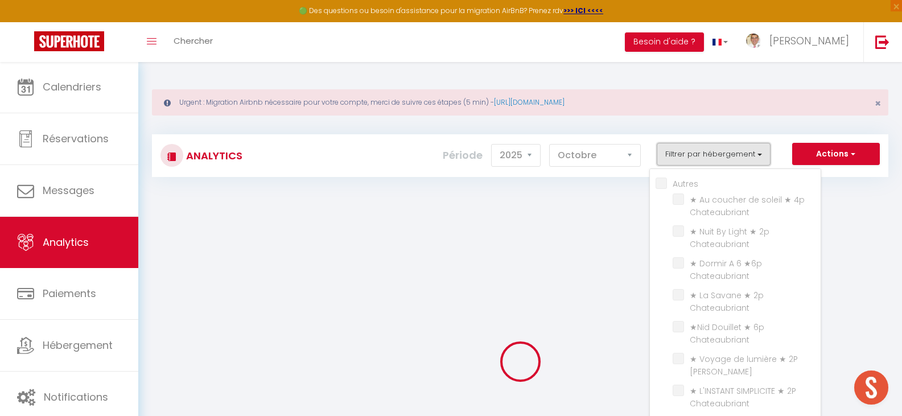
checkbox cour "false"
checkbox Château "false"
checkbox Hammam "false"
checkbox Chateaubriant "false"
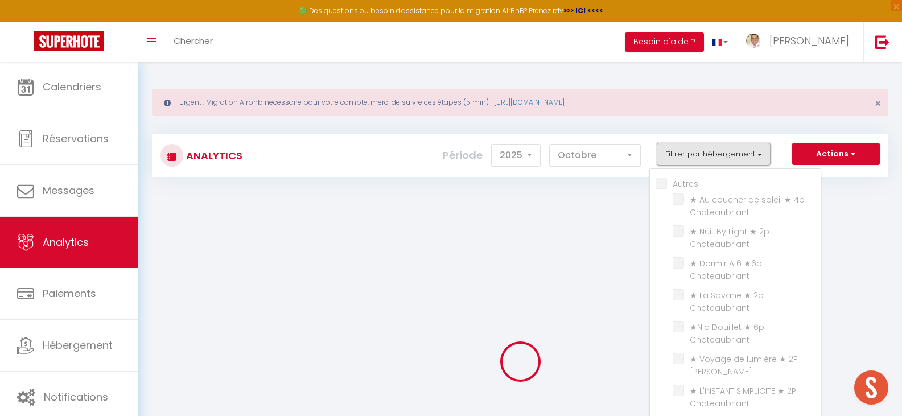
checkbox VILLE "false"
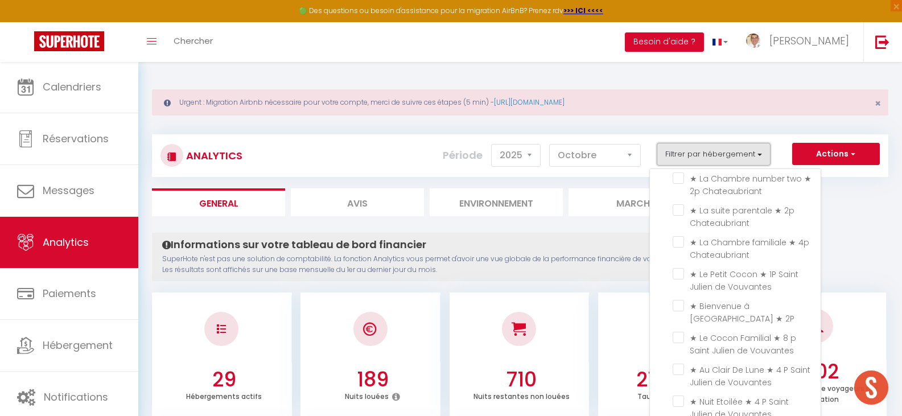
scroll to position [312, 0]
click at [681, 266] on Vouvantes "checkbox" at bounding box center [747, 269] width 148 height 11
checkbox Vouvantes "true"
checkbox Chateaubriant "false"
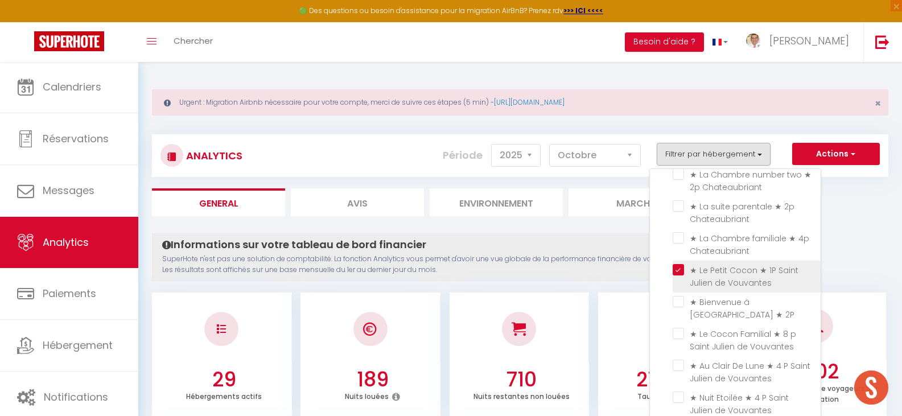
checkbox Chateaubriant "false"
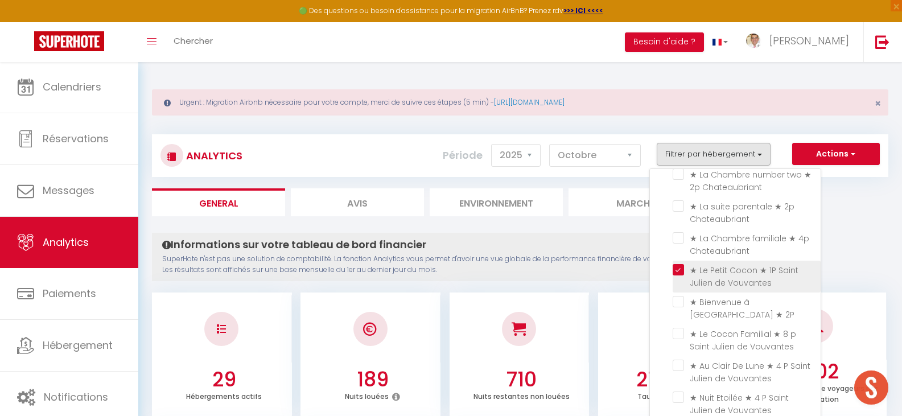
checkbox Chateaubriant "false"
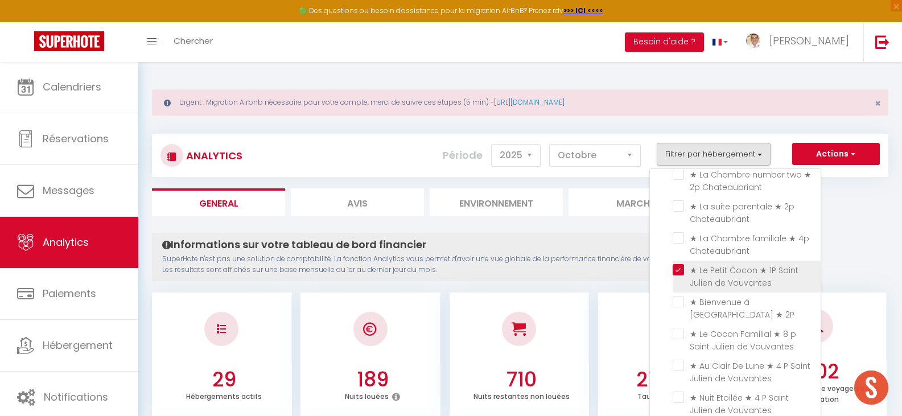
checkbox 2P "false"
checkbox Vouvantes "false"
checkbox fibre\/Linge\/Parking "false"
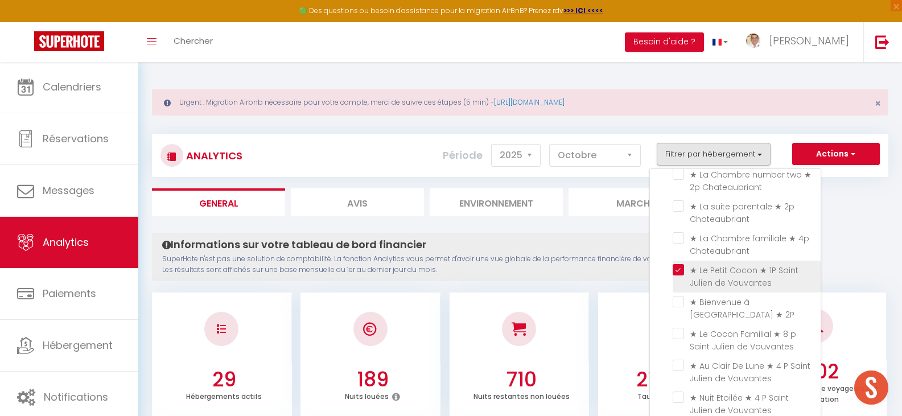
checkbox fibre\/Linge\/Parking "false"
checkbox Fibre\/Linge\/Parking "false"
checkbox fibre\/Linge\/Parking "false"
checkbox cour "false"
checkbox Cour "false"
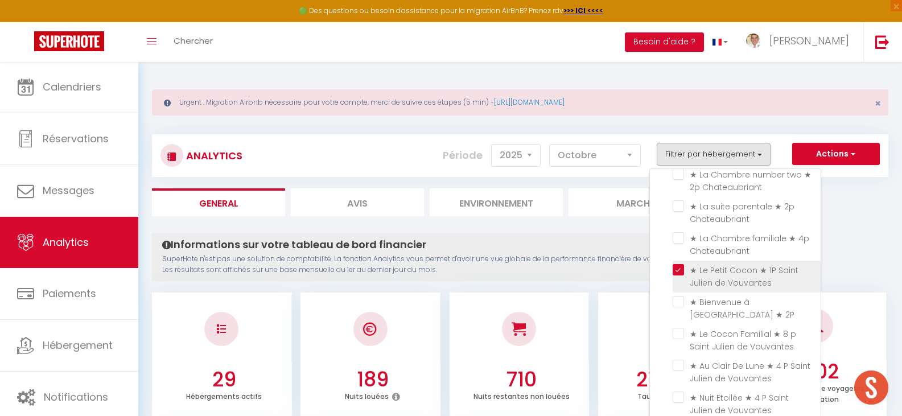
checkbox cour "false"
checkbox Château "false"
checkbox Hammam "false"
checkbox Chateaubriant "false"
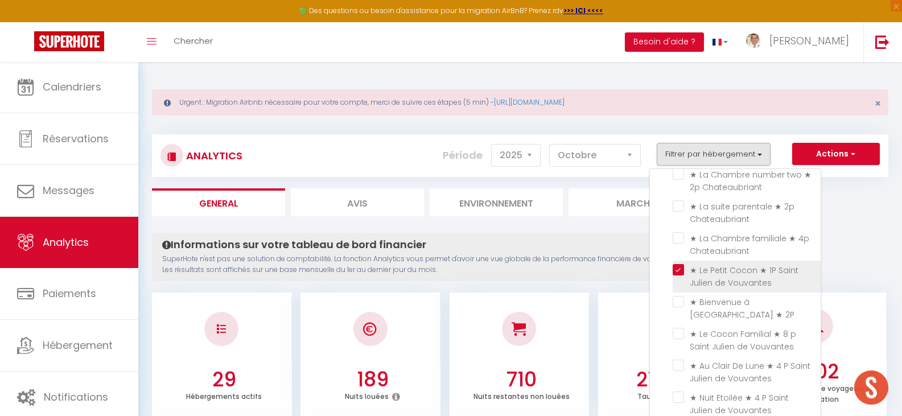
checkbox VILLE "false"
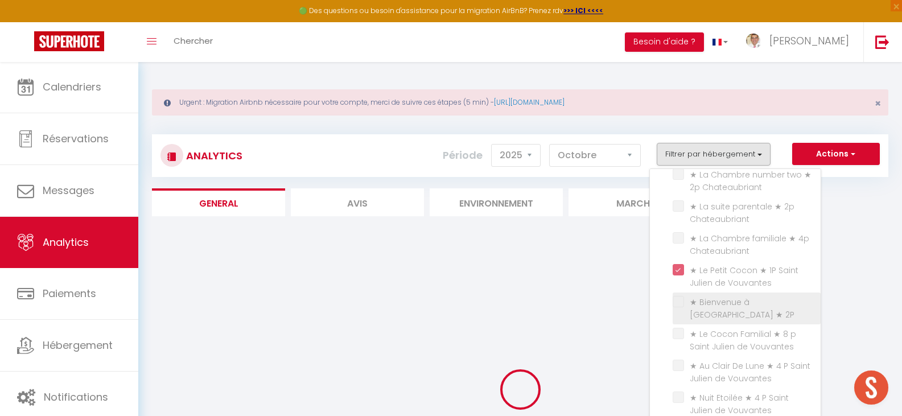
checkbox Chateaubriant "false"
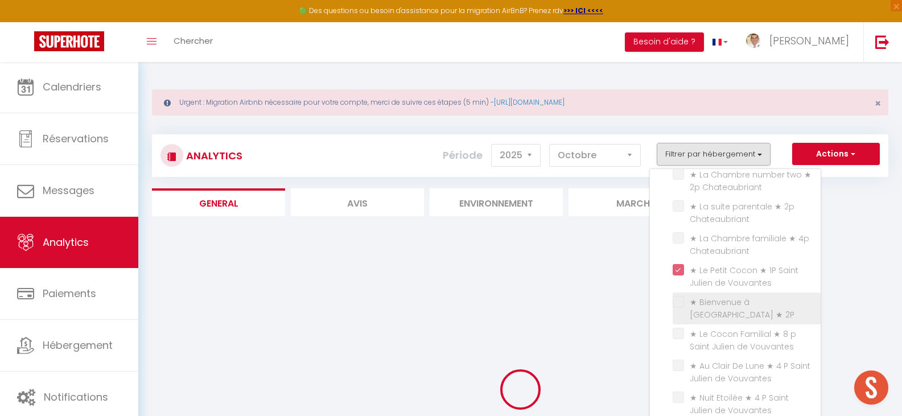
checkbox Chateaubriant "false"
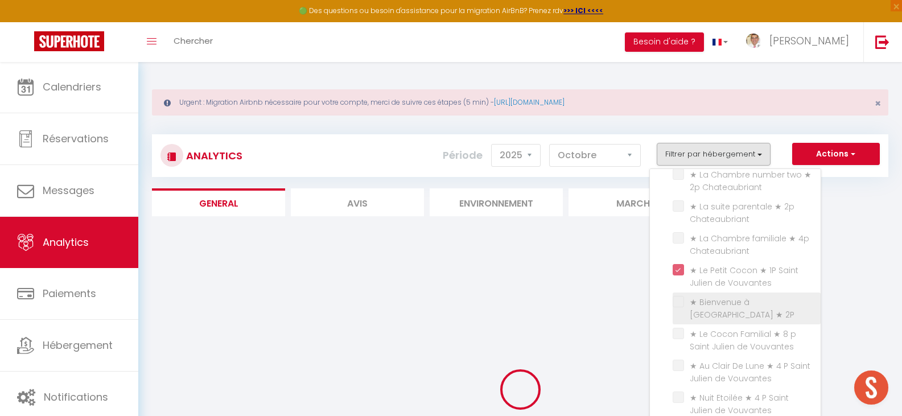
checkbox Chateaubriant "false"
checkbox 2P "false"
checkbox Vouvantes "false"
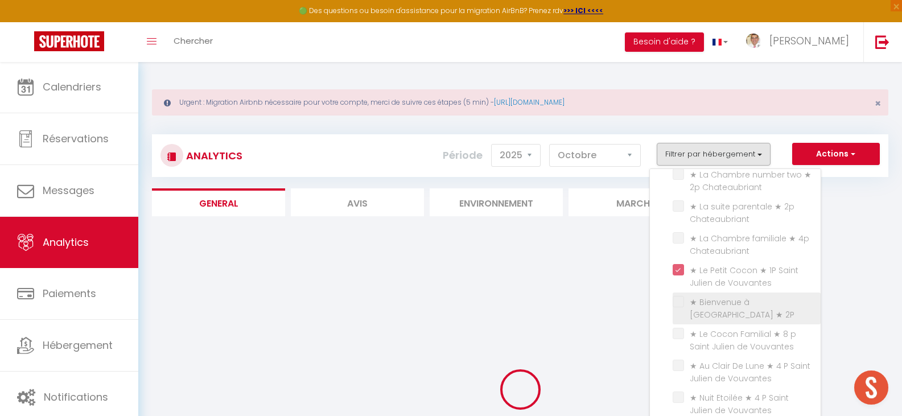
checkbox Vouvantes "false"
checkbox fibre\/Linge\/Parking "false"
checkbox Fibre\/Linge\/Parking "false"
checkbox fibre\/Linge\/Parking "false"
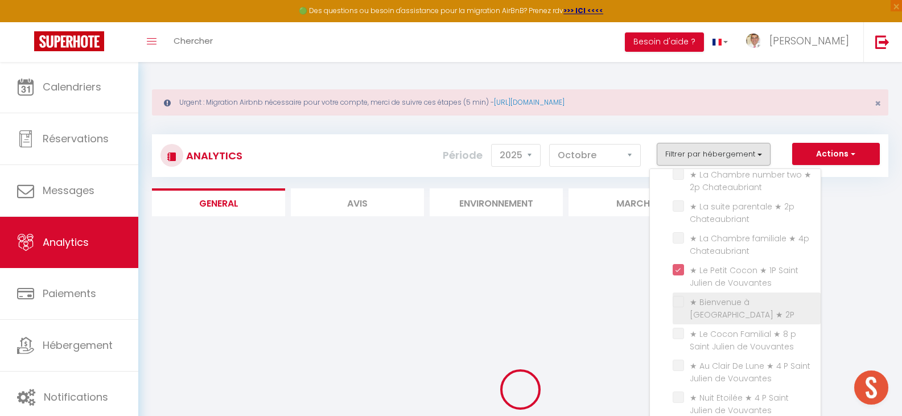
checkbox cour "false"
checkbox Cour "false"
checkbox cour "false"
checkbox Château "false"
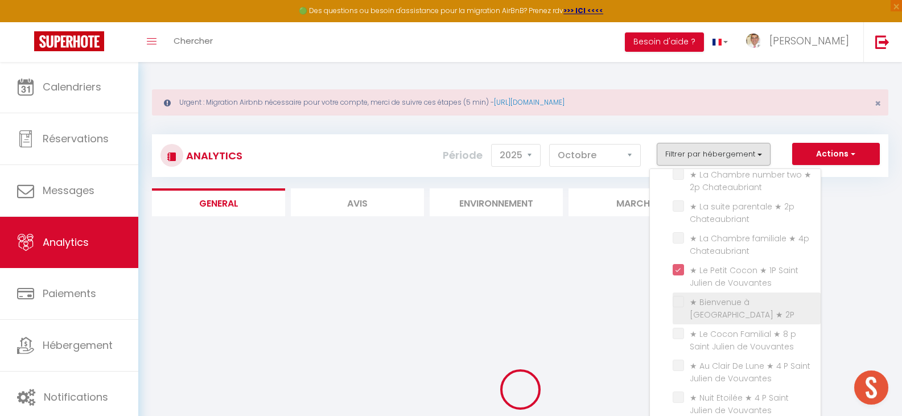
checkbox Hammam "false"
checkbox Chateaubriant "false"
checkbox VILLE "false"
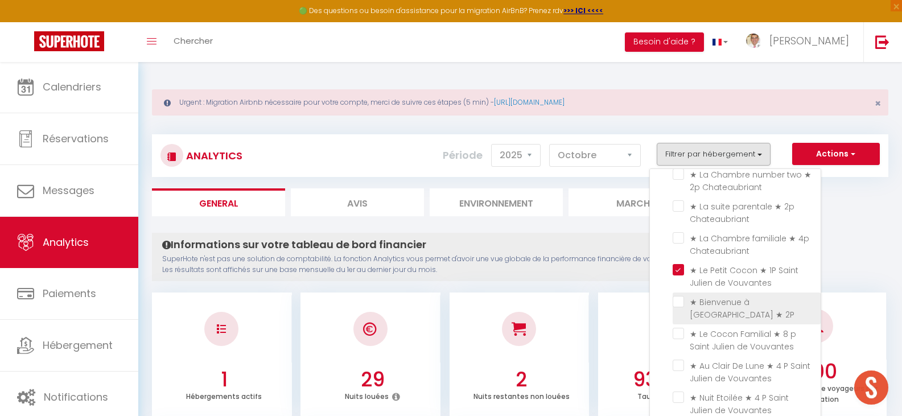
click at [678, 298] on 2P "checkbox" at bounding box center [747, 301] width 148 height 11
checkbox 2P "true"
checkbox Chateaubriant "false"
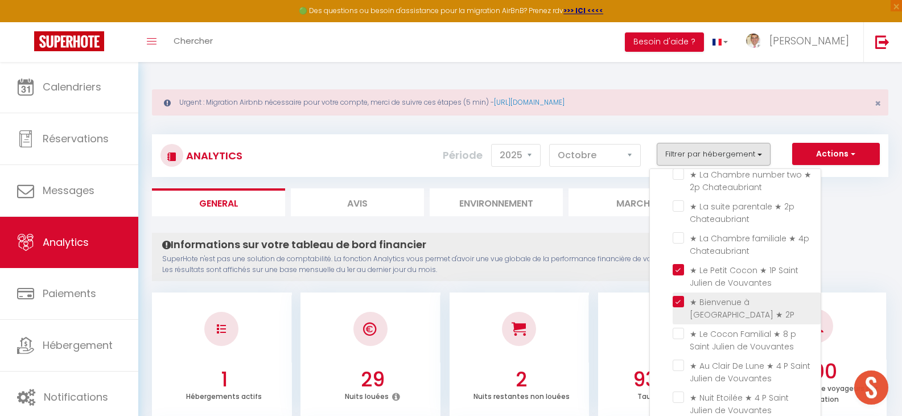
checkbox Chateaubriant "false"
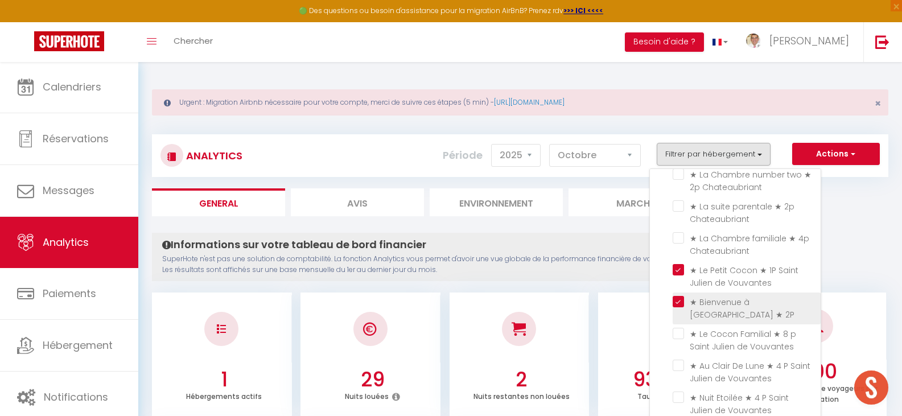
checkbox Chateaubriant "false"
checkbox Vouvantes "false"
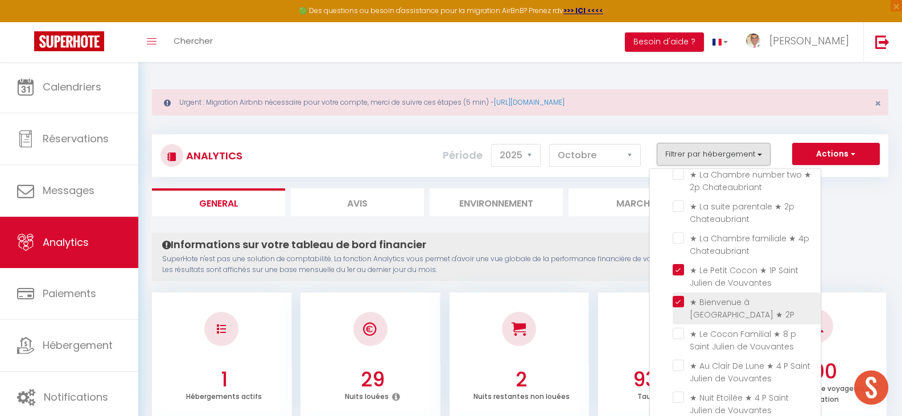
checkbox Vouvantes "false"
checkbox fibre\/Linge\/Parking "false"
checkbox Fibre\/Linge\/Parking "false"
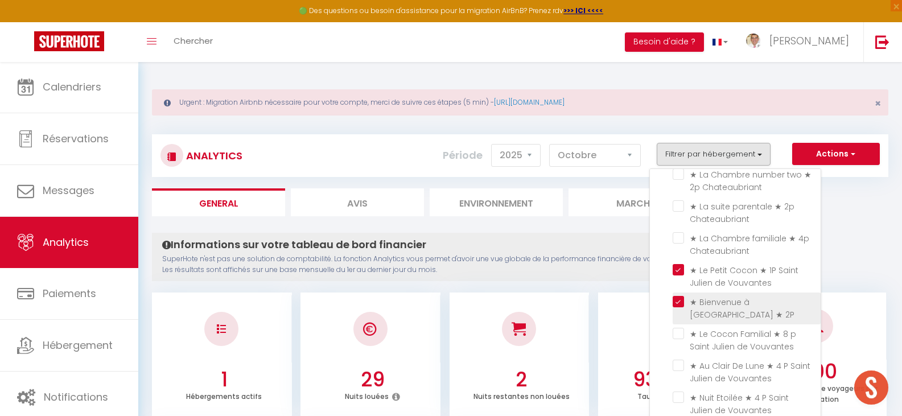
checkbox fibre\/Linge\/Parking "false"
checkbox cour "false"
checkbox Cour "false"
checkbox cour "false"
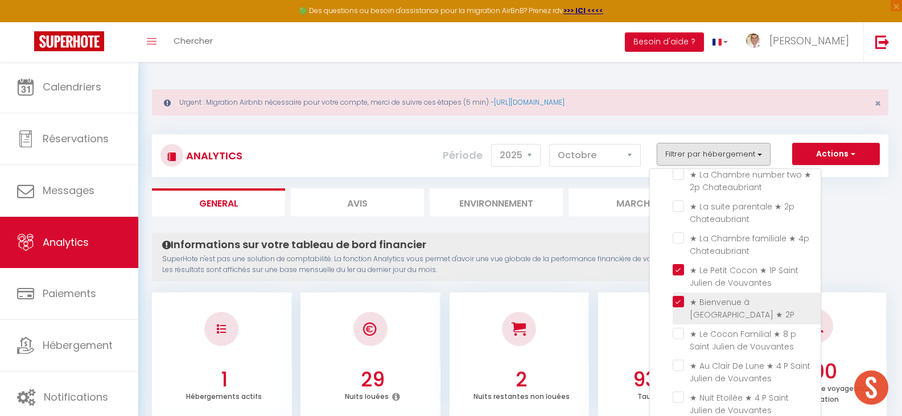
checkbox Château "false"
checkbox Hammam "false"
checkbox Chateaubriant "false"
checkbox VILLE "false"
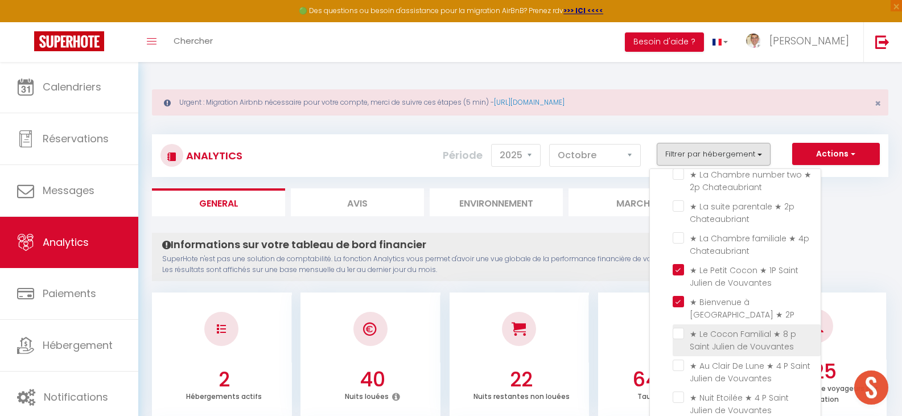
checkbox Chateaubriant "false"
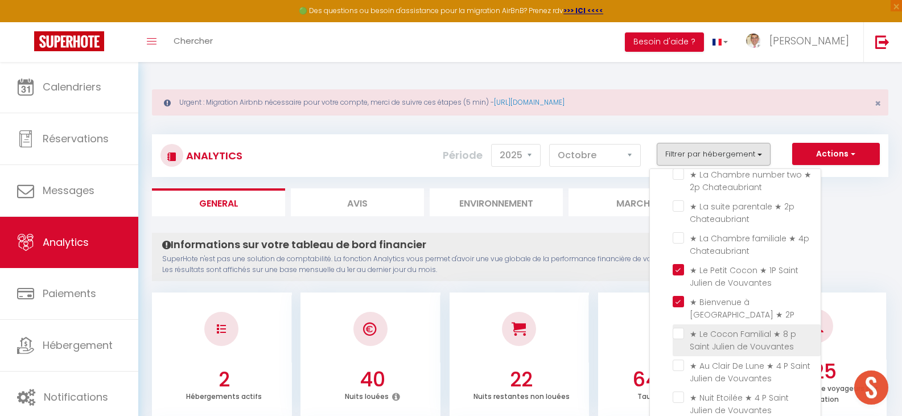
checkbox Chateaubriant "false"
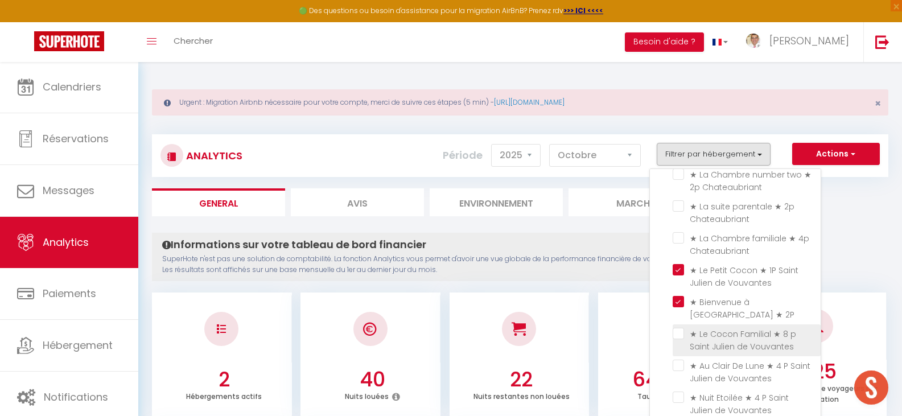
checkbox Chateaubriant "false"
checkbox Vouvantes "false"
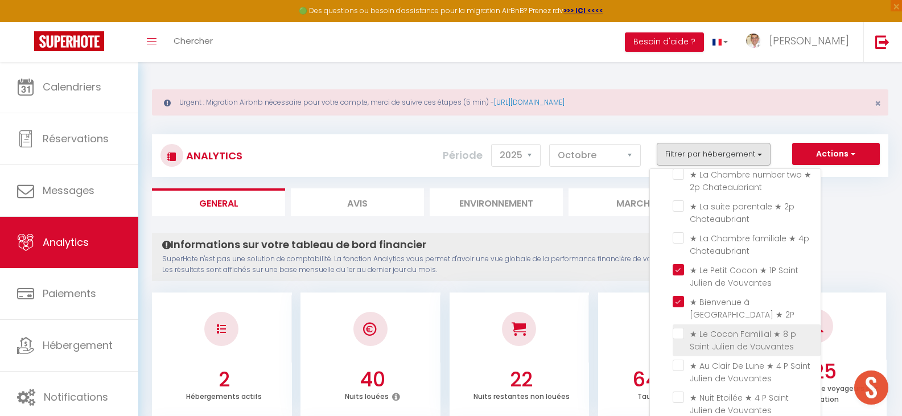
checkbox fibre\/Linge\/Parking "false"
checkbox Fibre\/Linge\/Parking "false"
checkbox fibre\/Linge\/Parking "false"
checkbox cour "false"
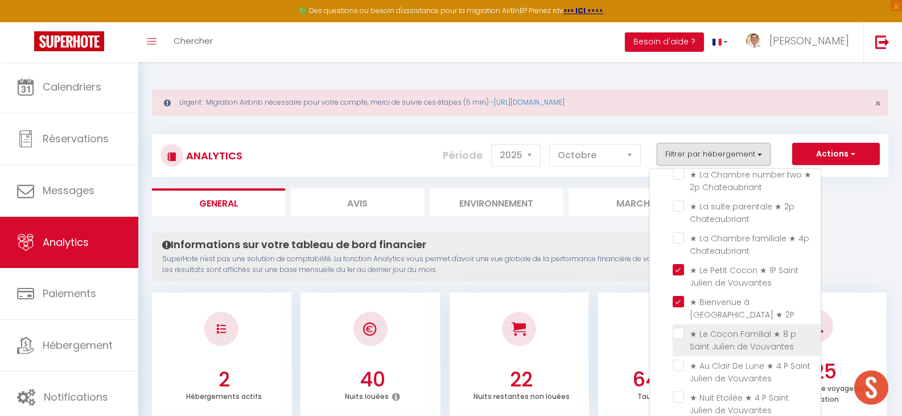
checkbox Cour "false"
checkbox cour "false"
checkbox Château "false"
checkbox Hammam "false"
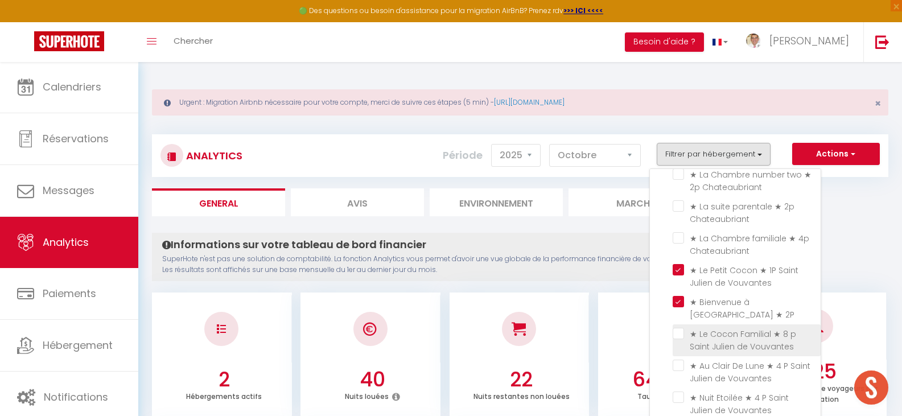
checkbox Chateaubriant "false"
checkbox VILLE "false"
click at [680, 332] on Vouvantes "checkbox" at bounding box center [747, 333] width 148 height 11
checkbox Vouvantes "true"
checkbox Chateaubriant "false"
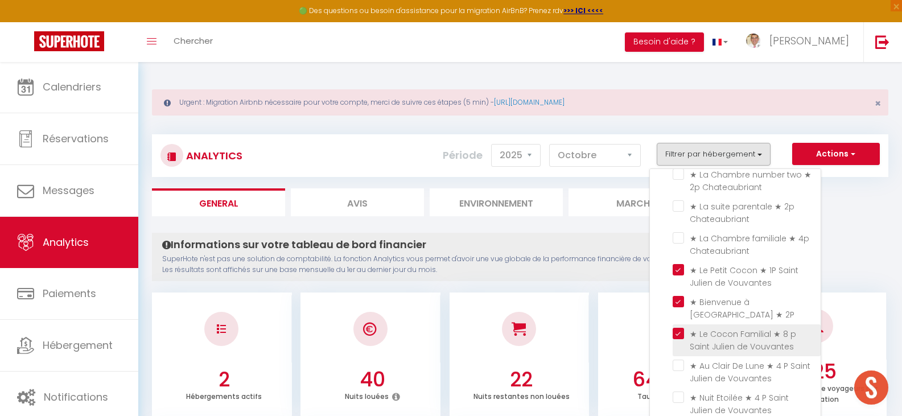
checkbox Chateaubriant "false"
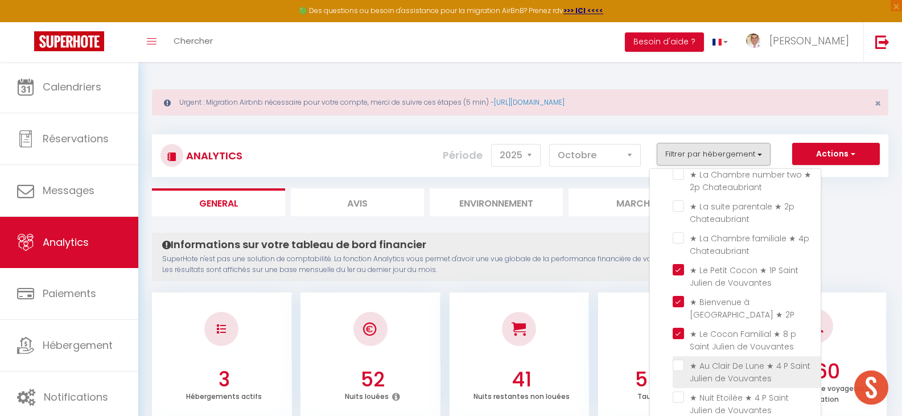
click at [680, 368] on Vouvantes "checkbox" at bounding box center [747, 365] width 148 height 11
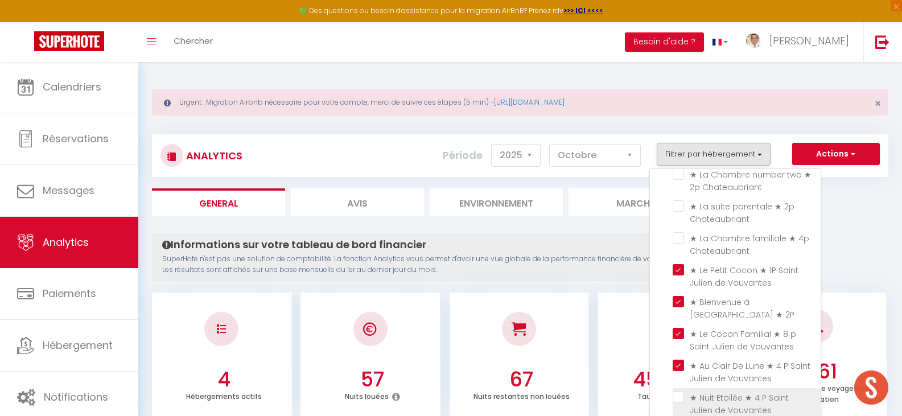
click at [679, 396] on Vouvantes "checkbox" at bounding box center [747, 396] width 148 height 11
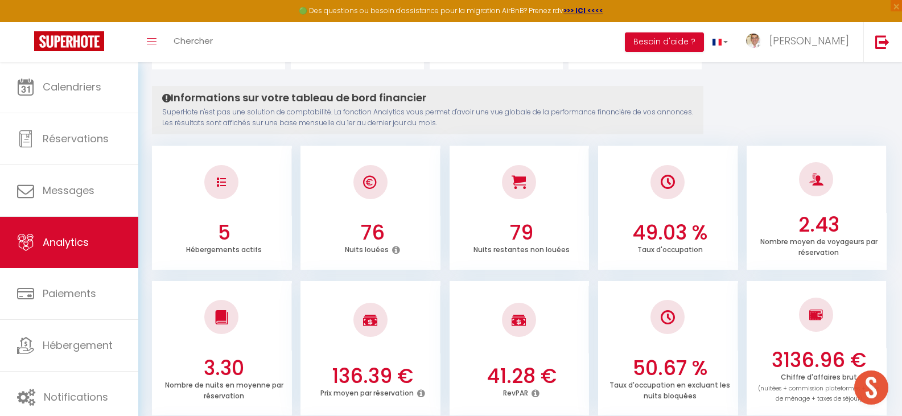
scroll to position [145, 0]
